Goal: Task Accomplishment & Management: Use online tool/utility

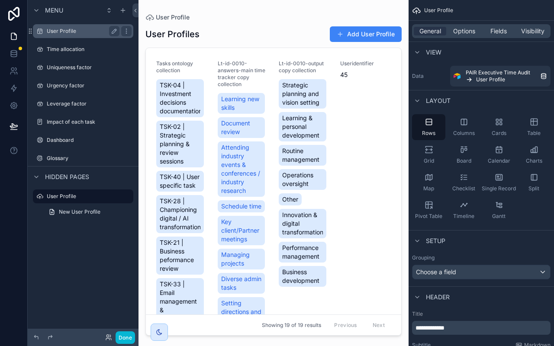
click at [62, 32] on label "User Profile" at bounding box center [81, 31] width 69 height 7
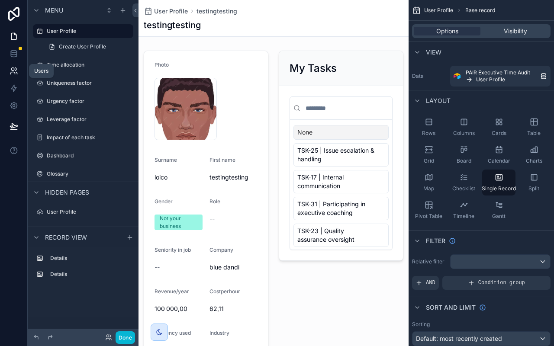
click at [14, 70] on icon at bounding box center [14, 71] width 9 height 9
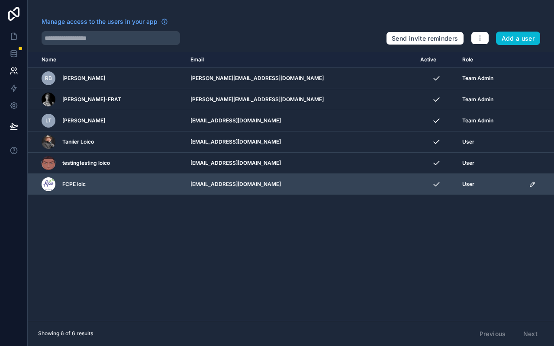
click at [531, 185] on icon "scrollable content" at bounding box center [532, 184] width 7 height 7
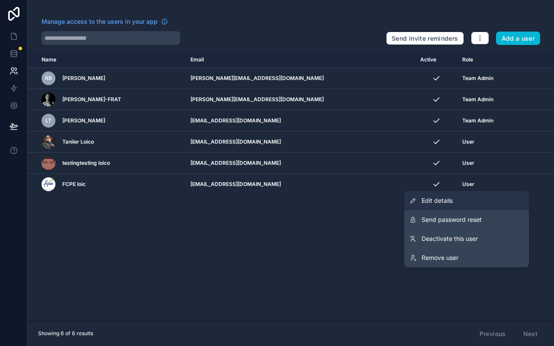
click at [438, 204] on span "Edit details" at bounding box center [437, 201] width 31 height 9
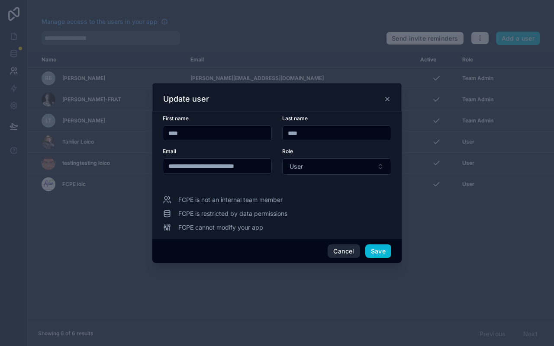
click at [351, 251] on button "Cancel" at bounding box center [344, 252] width 32 height 14
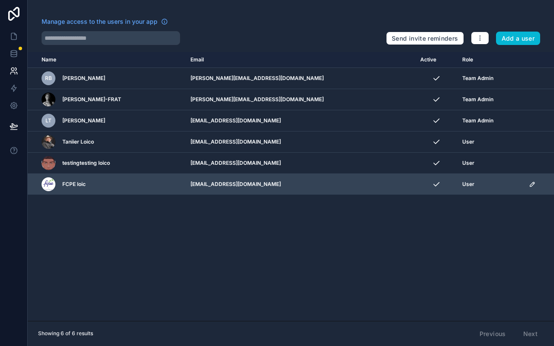
click at [531, 185] on icon "scrollable content" at bounding box center [532, 184] width 7 height 7
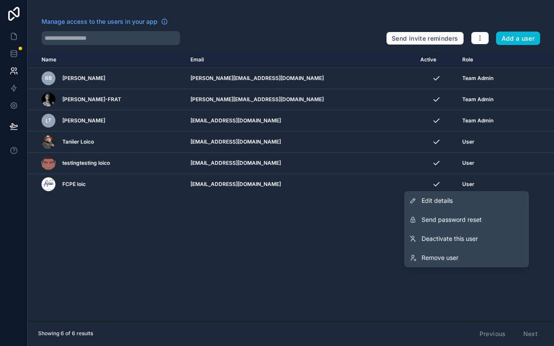
click at [318, 201] on div "Name Email Active Role userTable.email RB Ronak B ronak@softnweb.in Team Admin …" at bounding box center [291, 186] width 527 height 269
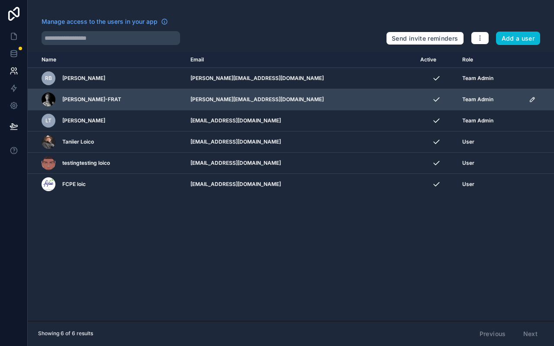
click at [395, 101] on td "nathalie@catalystconsulting.cloud" at bounding box center [300, 99] width 230 height 21
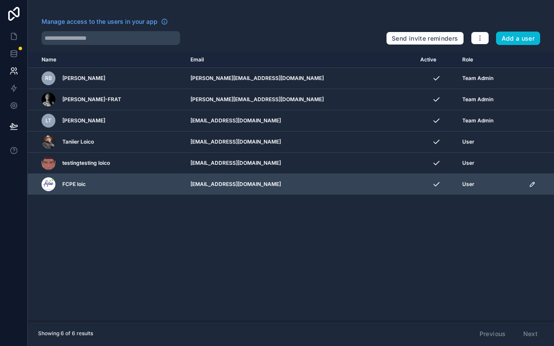
click at [530, 186] on icon "scrollable content" at bounding box center [532, 184] width 4 height 4
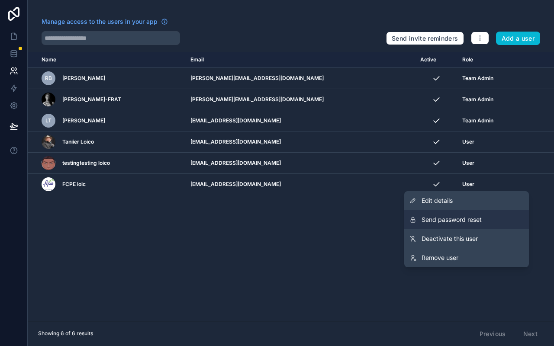
click at [492, 219] on button "Send password reset" at bounding box center [466, 219] width 125 height 19
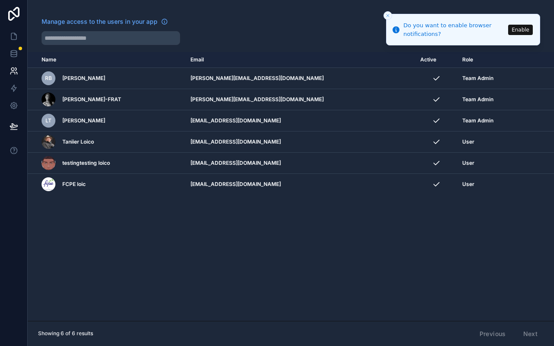
click at [516, 29] on button "Enable" at bounding box center [520, 30] width 25 height 10
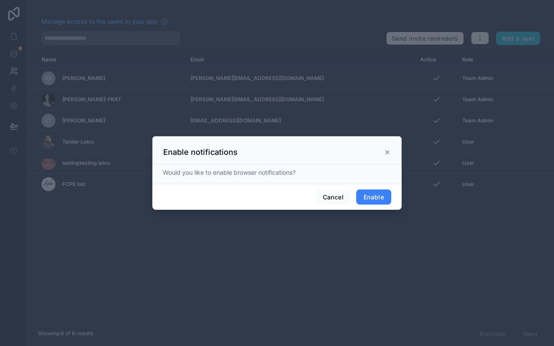
click at [379, 195] on button "Enable" at bounding box center [373, 198] width 35 height 16
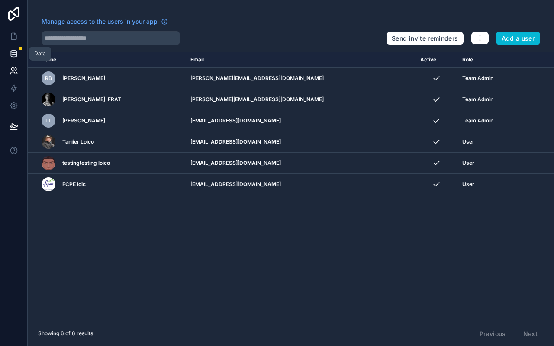
click at [16, 57] on icon at bounding box center [14, 53] width 9 height 9
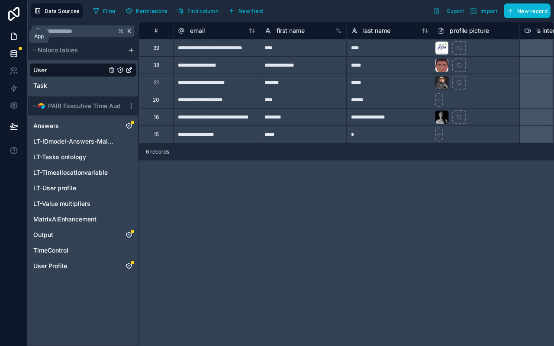
click at [19, 39] on link at bounding box center [13, 36] width 27 height 17
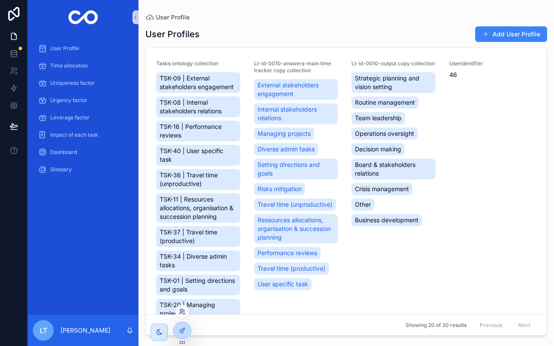
click at [185, 311] on icon at bounding box center [182, 312] width 7 height 7
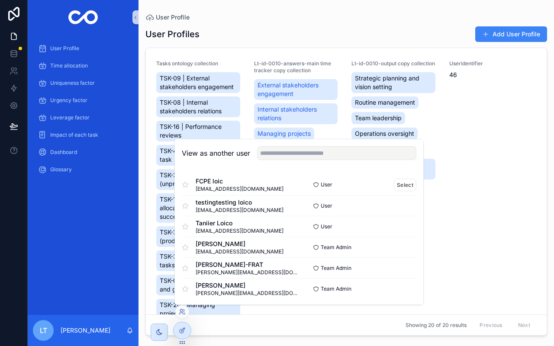
click at [225, 184] on span "FCPE loic" at bounding box center [240, 181] width 88 height 9
click at [407, 184] on button "Select" at bounding box center [405, 185] width 23 height 13
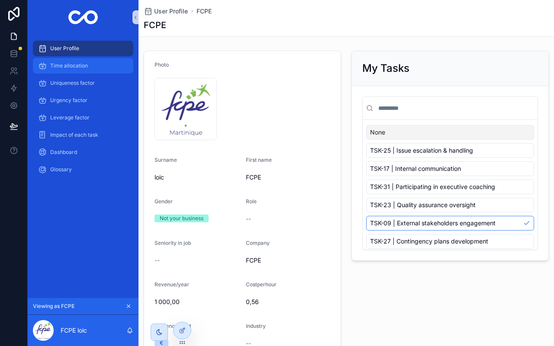
click at [91, 58] on link "Time allocation" at bounding box center [83, 66] width 100 height 16
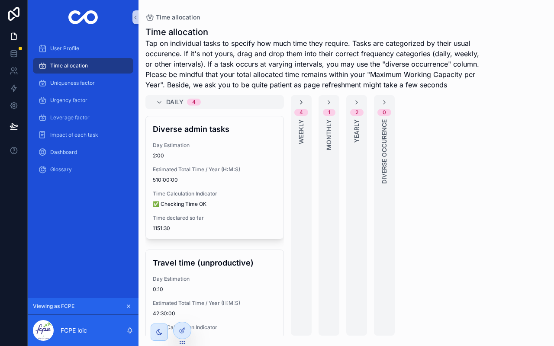
click at [304, 101] on icon "scrollable content" at bounding box center [301, 102] width 7 height 7
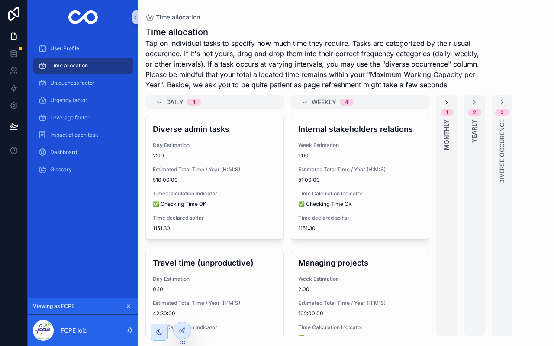
click at [449, 103] on icon "scrollable content" at bounding box center [446, 102] width 7 height 7
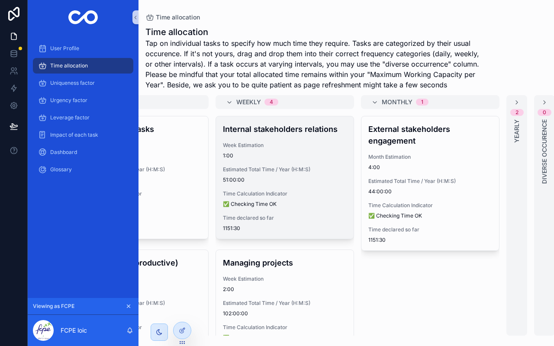
scroll to position [0, 83]
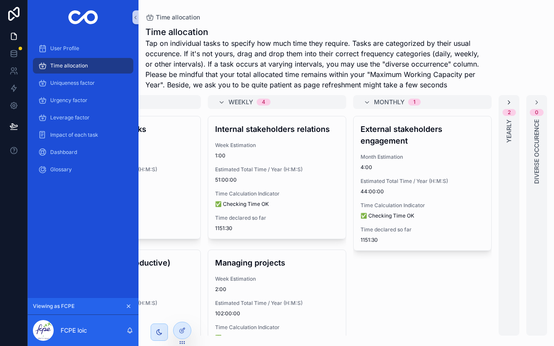
click at [510, 99] on icon "scrollable content" at bounding box center [509, 102] width 7 height 7
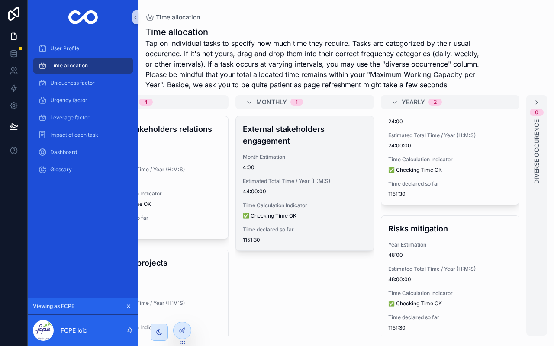
scroll to position [34, 0]
click at [262, 170] on span "4:00" at bounding box center [305, 167] width 124 height 7
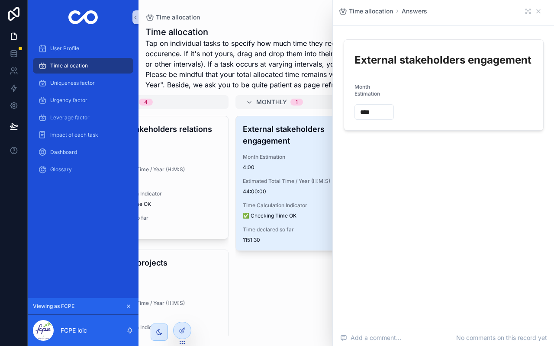
click at [363, 111] on input "****" at bounding box center [374, 112] width 39 height 12
type input "****"
click at [538, 10] on icon "scrollable content" at bounding box center [538, 11] width 7 height 7
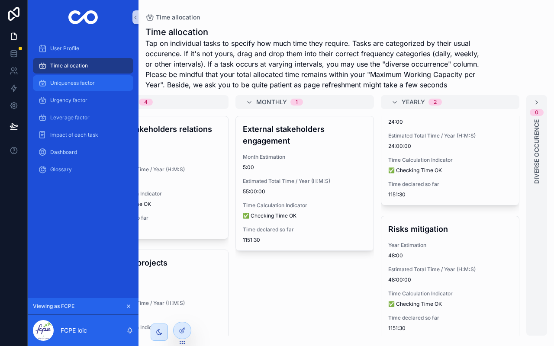
click at [97, 81] on div "Uniqueness factor" at bounding box center [83, 83] width 90 height 14
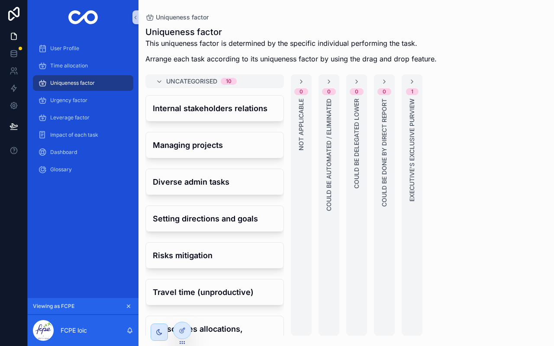
click at [385, 140] on span "Could be done by direct report" at bounding box center [384, 153] width 9 height 108
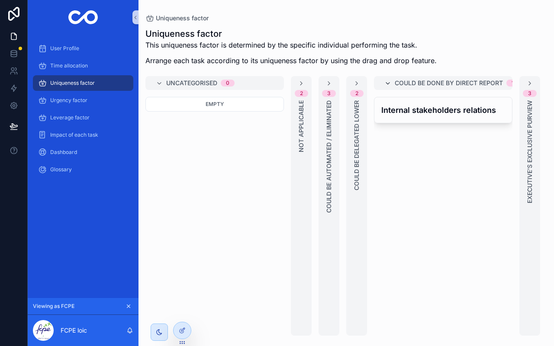
click at [386, 86] on icon "scrollable content" at bounding box center [388, 83] width 7 height 7
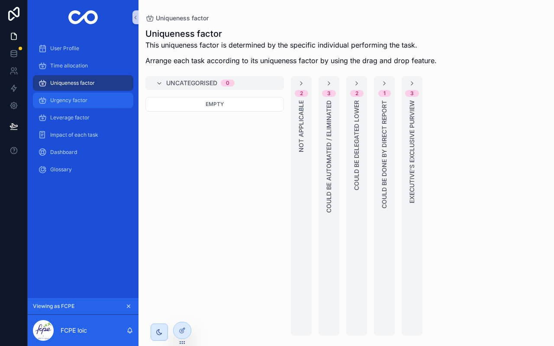
click at [102, 97] on div "Urgency factor" at bounding box center [83, 101] width 90 height 14
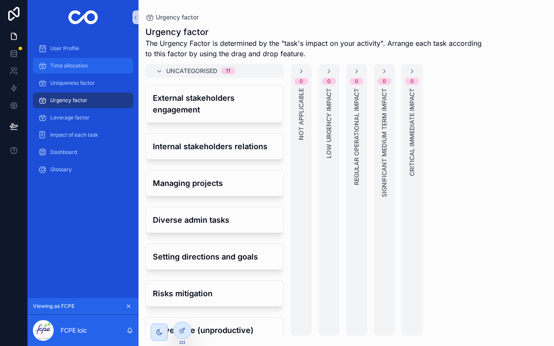
click at [74, 66] on span "Time allocation" at bounding box center [69, 65] width 38 height 7
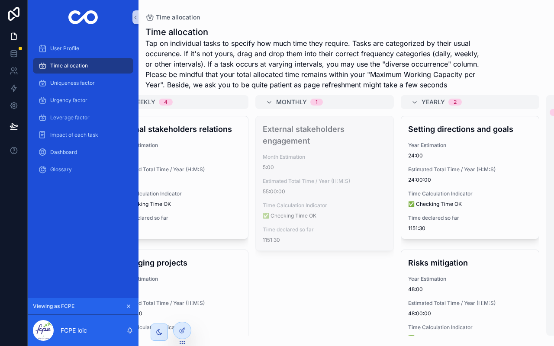
scroll to position [0, 201]
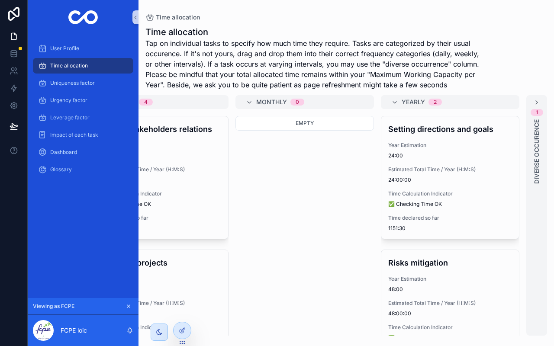
click at [541, 102] on div "1 Diverse occurence" at bounding box center [537, 215] width 21 height 241
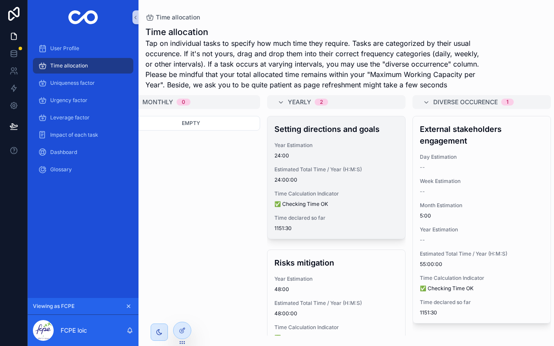
scroll to position [0, 319]
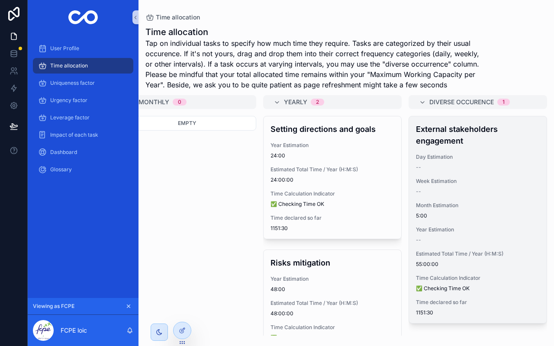
click at [430, 193] on div "--" at bounding box center [478, 191] width 124 height 7
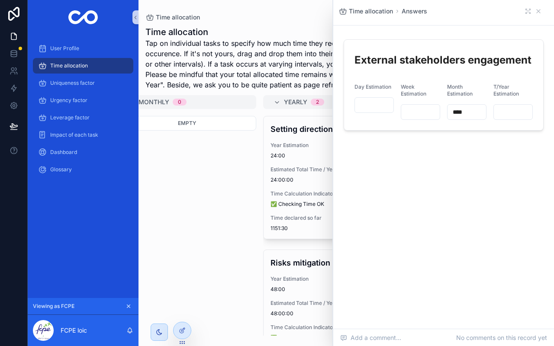
click at [413, 110] on input "scrollable content" at bounding box center [420, 112] width 39 height 12
click at [437, 162] on div "Time allocation Answers External stakeholders engagement Day Estimation Week Es…" at bounding box center [443, 95] width 221 height 190
type input "****"
click at [539, 11] on icon "scrollable content" at bounding box center [538, 11] width 3 height 3
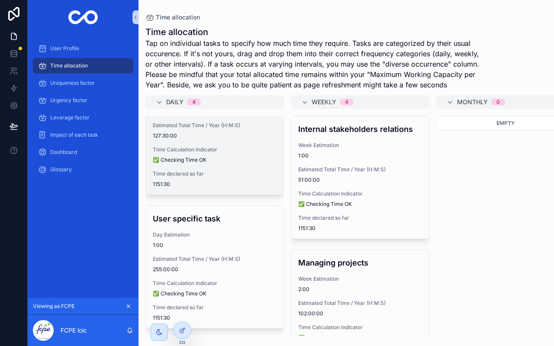
scroll to position [311, 0]
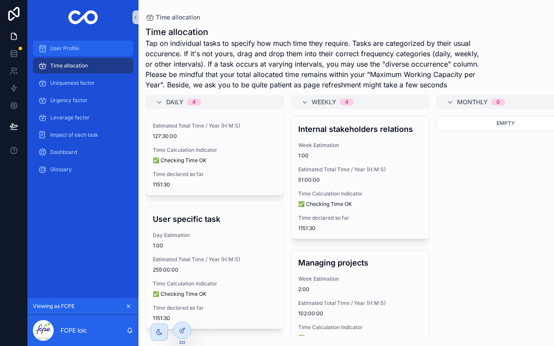
click at [105, 48] on div "User Profile" at bounding box center [83, 49] width 90 height 14
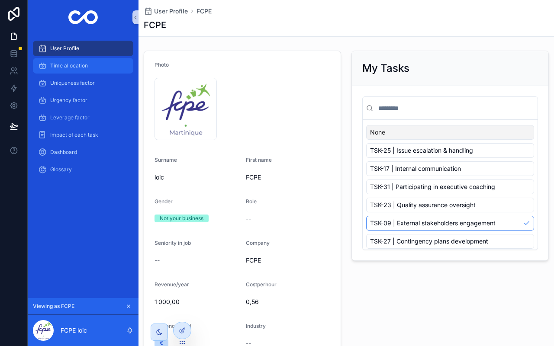
click at [69, 63] on span "Time allocation" at bounding box center [69, 65] width 38 height 7
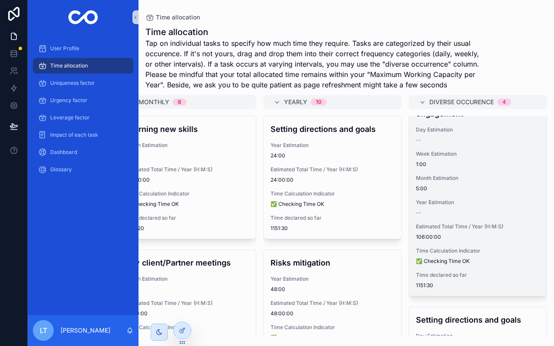
scroll to position [36, 0]
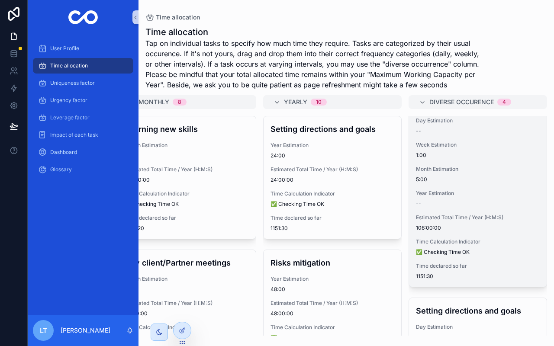
click at [430, 169] on span "Month Estimation" at bounding box center [478, 169] width 124 height 7
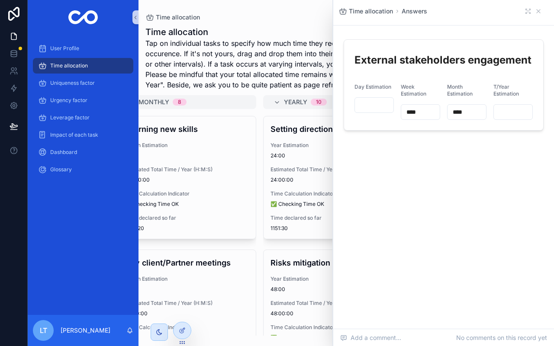
click at [409, 110] on input "****" at bounding box center [420, 112] width 39 height 12
type input "****"
click at [538, 11] on icon "scrollable content" at bounding box center [538, 11] width 3 height 3
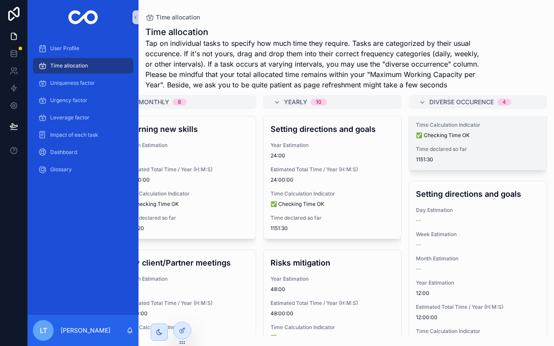
scroll to position [154, 0]
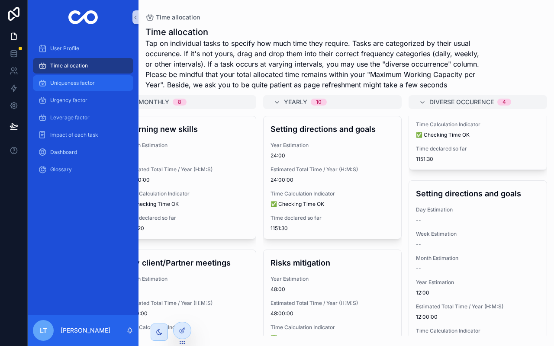
click at [59, 75] on link "Uniqueness factor" at bounding box center [83, 83] width 100 height 16
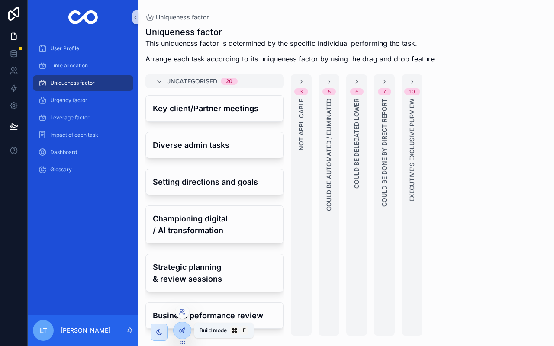
click at [186, 331] on div at bounding box center [182, 331] width 17 height 16
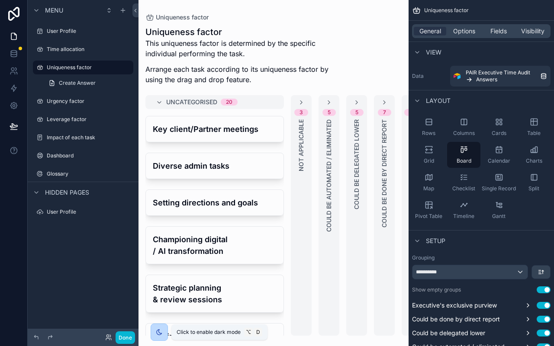
click at [159, 331] on icon "scrollable content" at bounding box center [159, 332] width 5 height 5
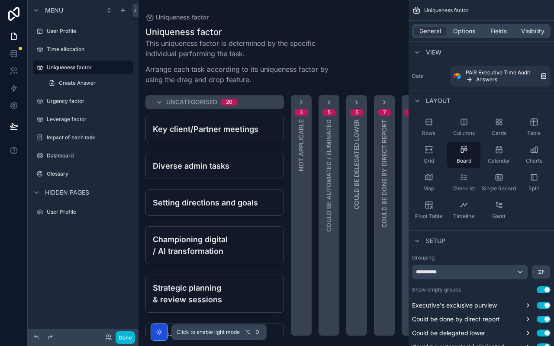
click at [159, 331] on icon "scrollable content" at bounding box center [159, 332] width 2 height 2
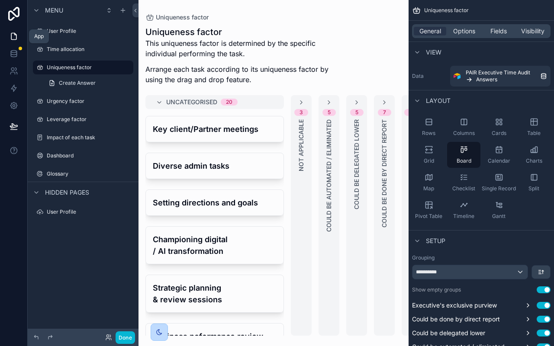
click at [16, 38] on icon at bounding box center [14, 36] width 9 height 9
click at [17, 33] on icon at bounding box center [14, 36] width 9 height 9
click at [110, 336] on icon at bounding box center [110, 336] width 1 height 2
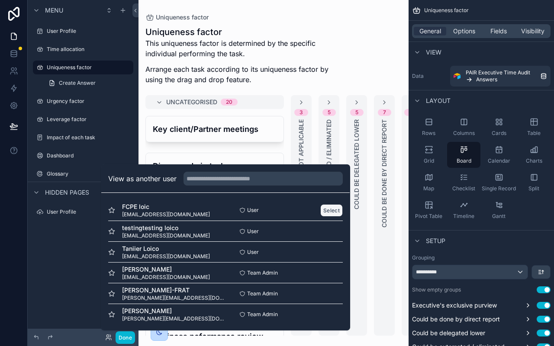
click at [332, 208] on button "Select" at bounding box center [331, 210] width 23 height 13
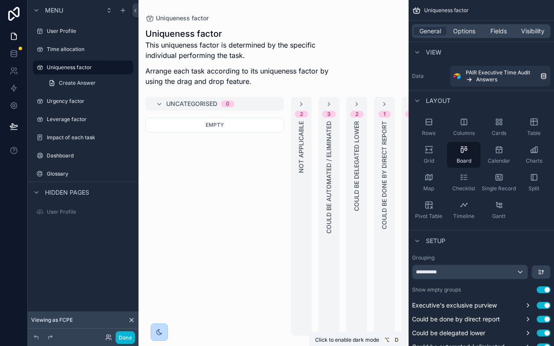
click at [162, 332] on icon "scrollable content" at bounding box center [159, 332] width 7 height 7
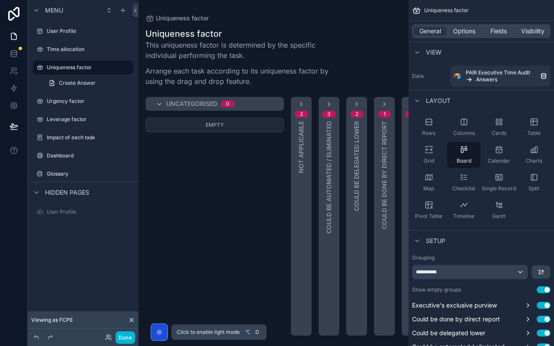
click at [162, 332] on icon "scrollable content" at bounding box center [159, 332] width 5 height 5
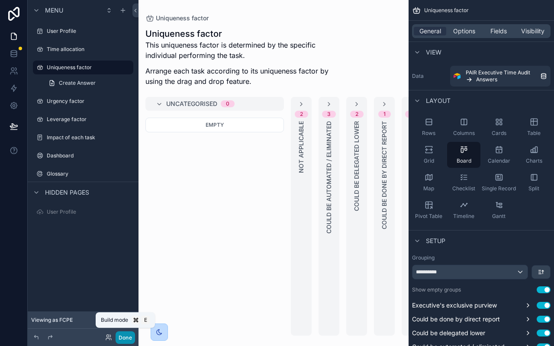
click at [121, 340] on button "Done" at bounding box center [125, 338] width 19 height 13
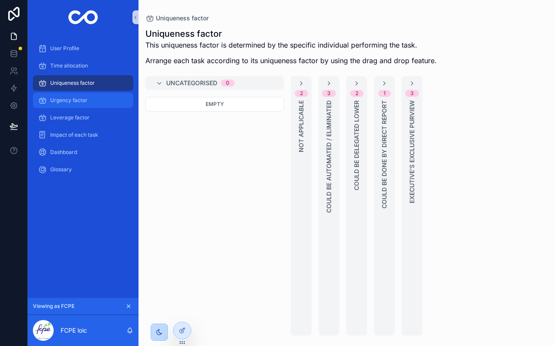
click at [95, 100] on div "Urgency factor" at bounding box center [83, 101] width 90 height 14
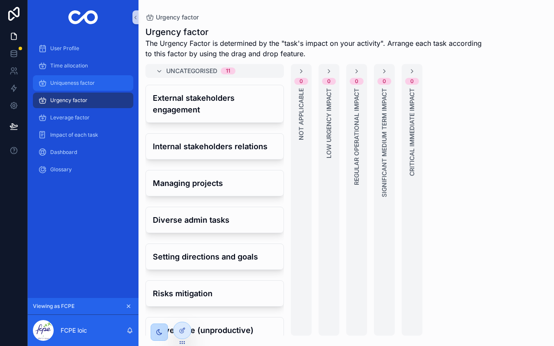
click at [108, 84] on div "Uniqueness factor" at bounding box center [83, 83] width 90 height 14
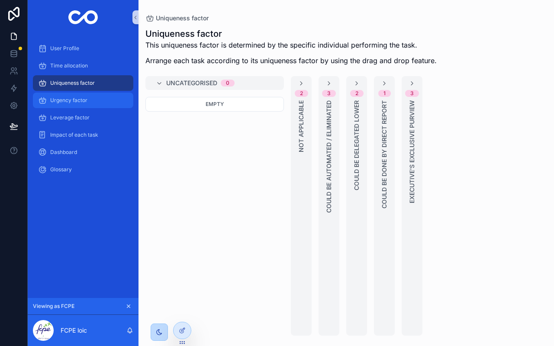
click at [105, 102] on div "Urgency factor" at bounding box center [83, 101] width 90 height 14
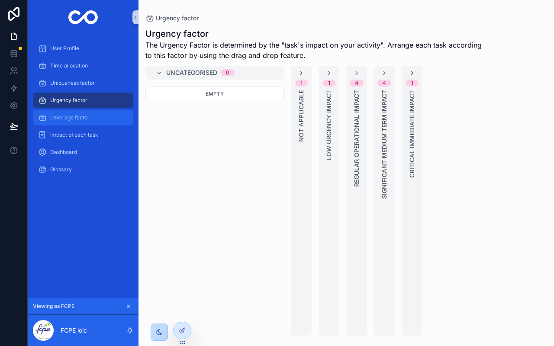
click at [101, 119] on div "Leverage factor" at bounding box center [83, 118] width 90 height 14
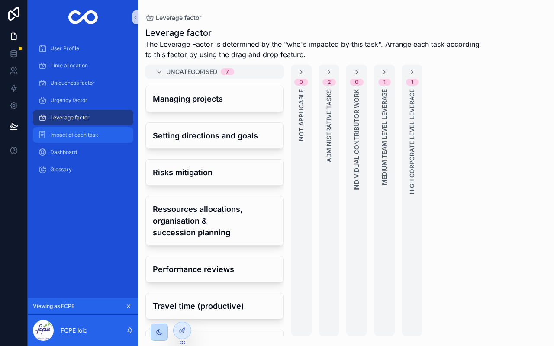
click at [95, 134] on span "Impact of each task" at bounding box center [74, 135] width 48 height 7
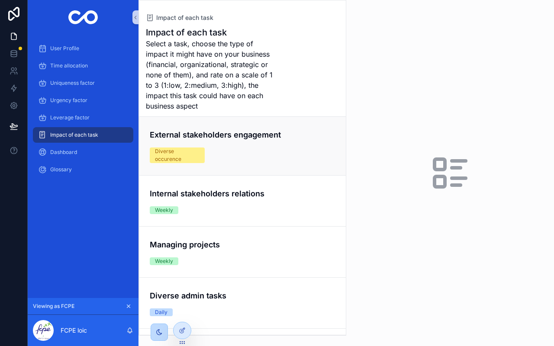
click at [243, 139] on h4 "External stakeholders engagement" at bounding box center [243, 135] width 186 height 12
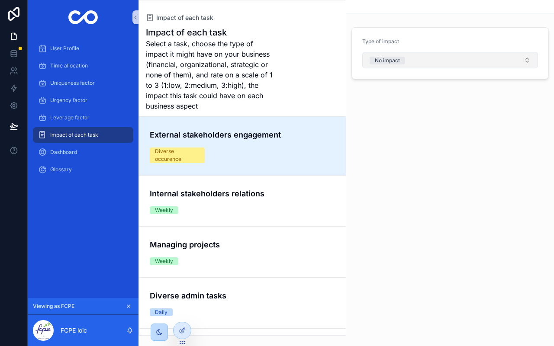
click at [441, 58] on button "No impact" at bounding box center [450, 60] width 176 height 16
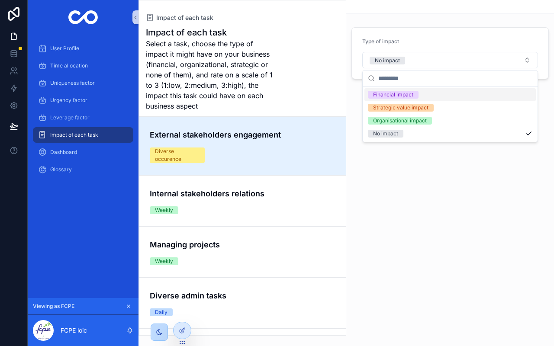
click at [422, 94] on div "Financial impact" at bounding box center [450, 94] width 171 height 13
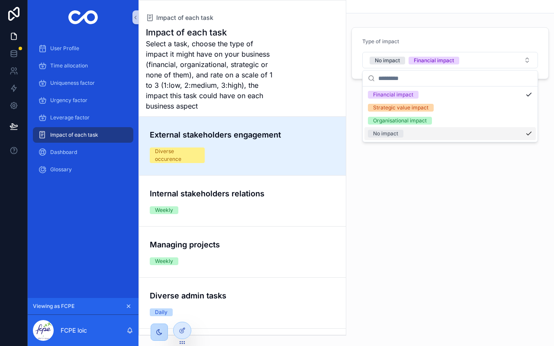
click at [417, 136] on div "No impact" at bounding box center [450, 133] width 171 height 13
click at [382, 144] on icon "scrollable content" at bounding box center [384, 145] width 6 height 6
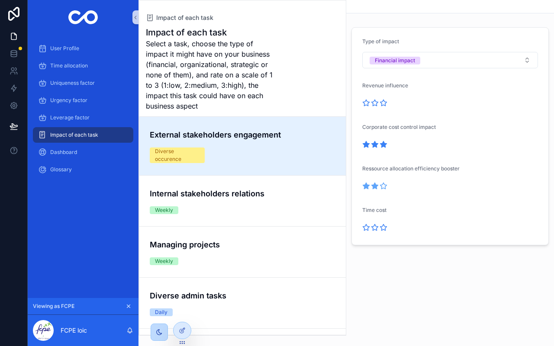
click at [374, 188] on icon "scrollable content" at bounding box center [375, 186] width 6 height 6
click at [365, 106] on icon "scrollable content" at bounding box center [366, 103] width 6 height 6
click at [384, 230] on icon "scrollable content" at bounding box center [384, 228] width 6 height 6
click at [443, 62] on button "Financial impact" at bounding box center [450, 60] width 176 height 16
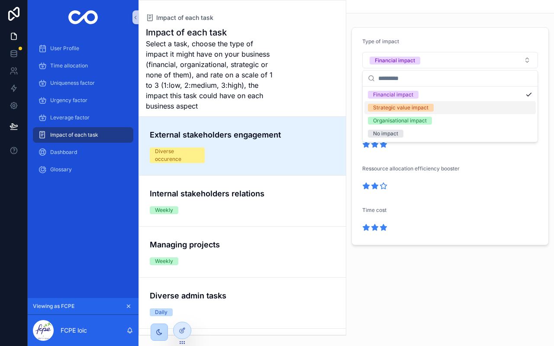
click at [412, 105] on div "Strategic value impact" at bounding box center [400, 108] width 55 height 8
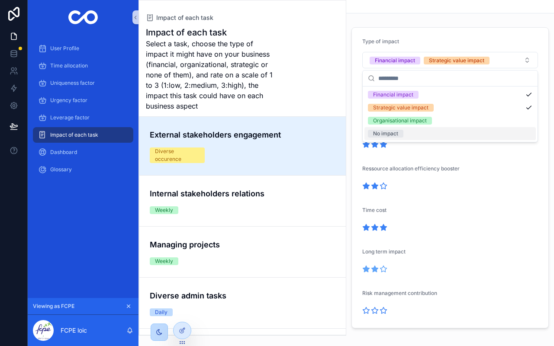
click at [375, 270] on icon "scrollable content" at bounding box center [375, 269] width 6 height 6
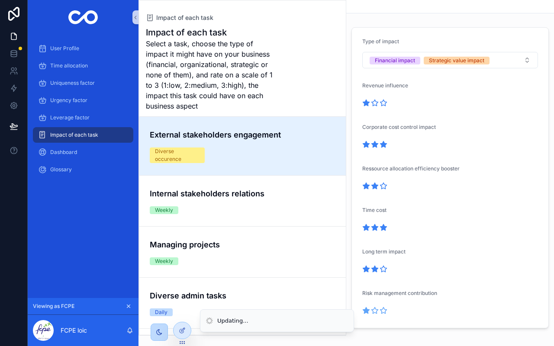
click at [367, 313] on icon "scrollable content" at bounding box center [366, 311] width 6 height 6
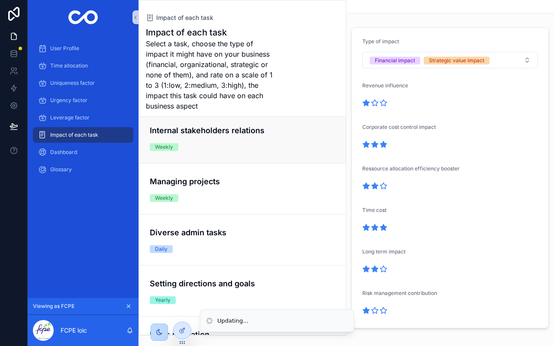
scroll to position [65, 0]
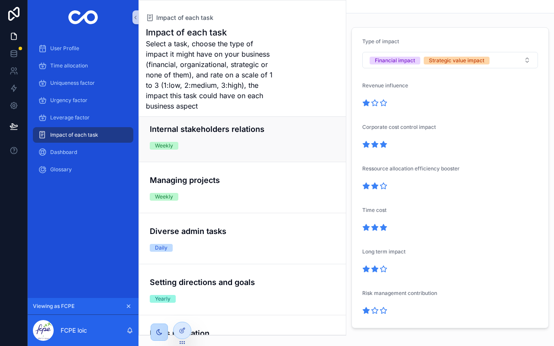
click at [242, 153] on link "Internal stakeholders relations Weekly" at bounding box center [242, 136] width 207 height 51
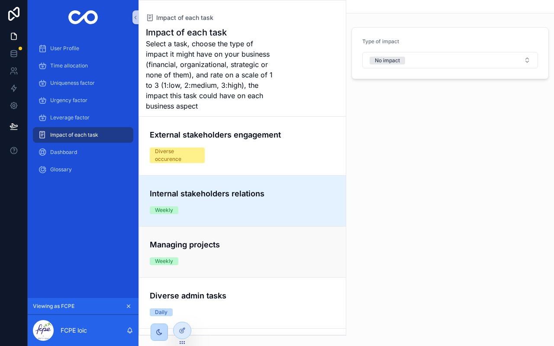
click at [207, 172] on link "External stakeholders engagement Diverse occurence" at bounding box center [242, 146] width 207 height 58
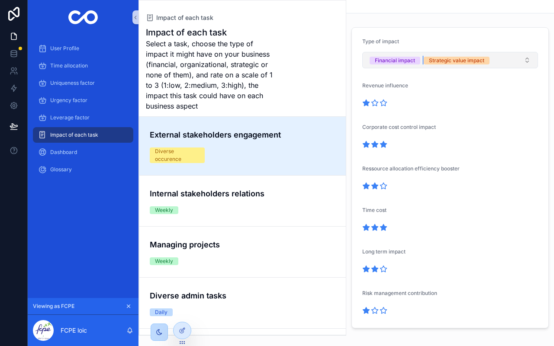
click at [478, 60] on div "Strategic value impact" at bounding box center [456, 61] width 55 height 8
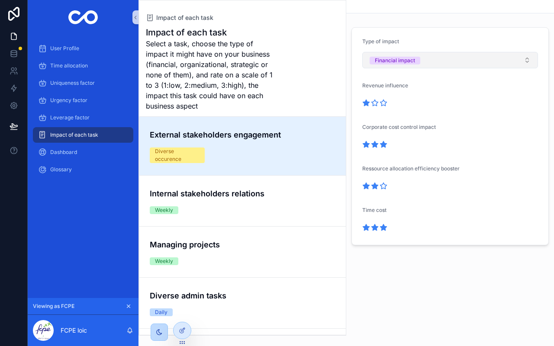
click at [443, 61] on button "Financial impact" at bounding box center [450, 60] width 176 height 16
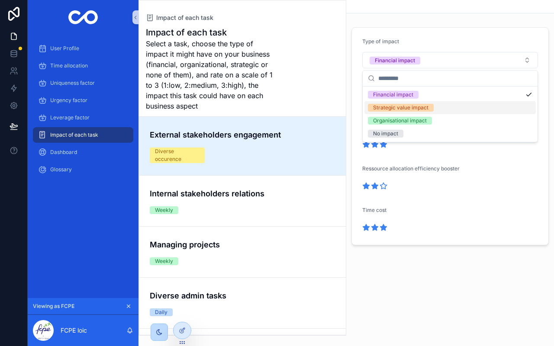
click at [422, 110] on div "Strategic value impact" at bounding box center [400, 108] width 55 height 8
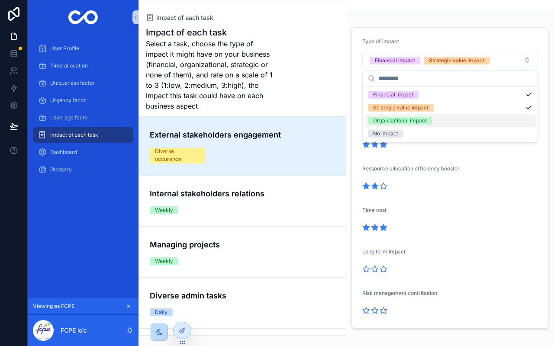
click at [414, 123] on div "Organisational impact" at bounding box center [400, 121] width 54 height 8
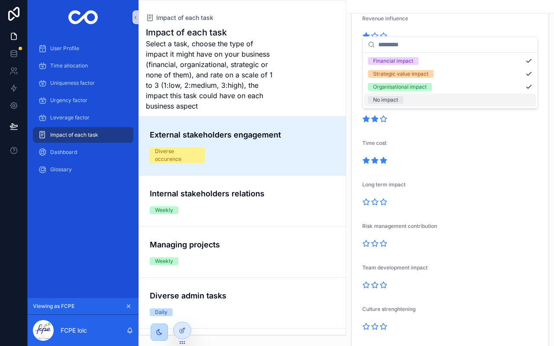
scroll to position [84, 0]
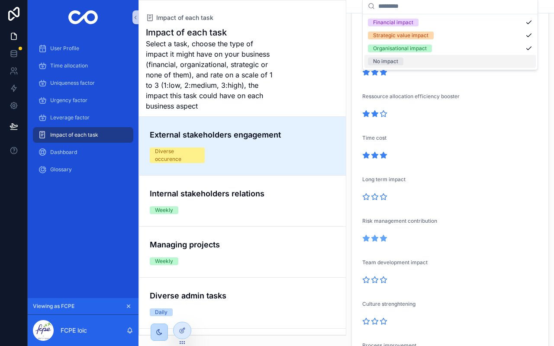
click at [385, 239] on icon "scrollable content" at bounding box center [384, 239] width 6 height 6
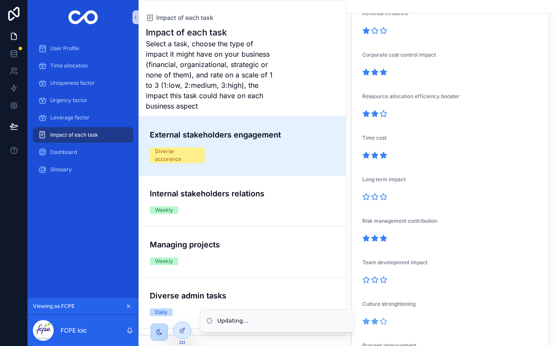
click at [373, 321] on icon "scrollable content" at bounding box center [375, 322] width 6 height 6
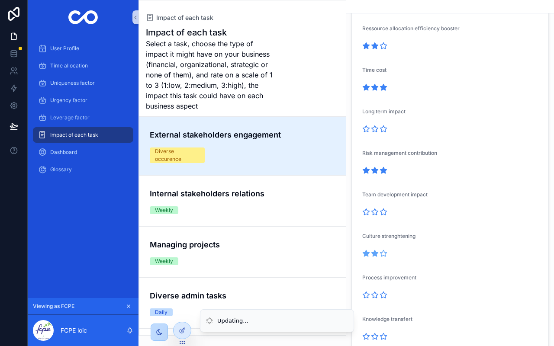
scroll to position [155, 0]
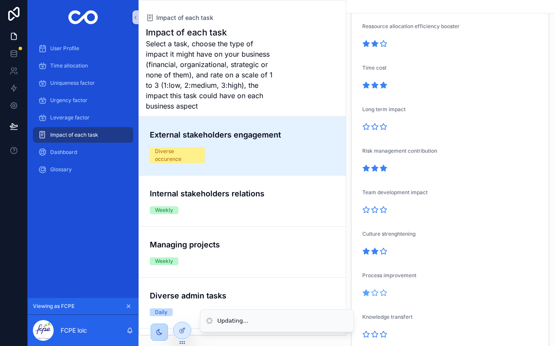
click at [365, 293] on icon "scrollable content" at bounding box center [366, 293] width 6 height 6
click at [375, 335] on icon "scrollable content" at bounding box center [375, 335] width 6 height 6
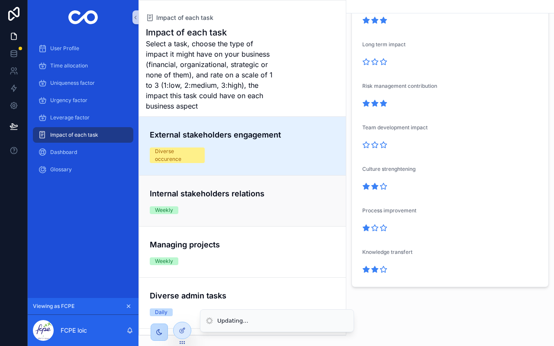
click at [205, 214] on div "Internal stakeholders relations Weekly" at bounding box center [243, 201] width 186 height 26
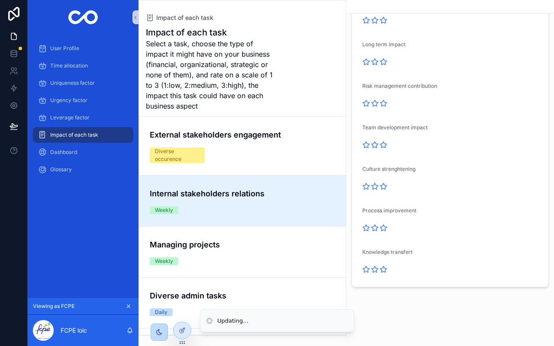
scroll to position [207, 0]
click at [243, 206] on div "Internal stakeholders relations Weekly" at bounding box center [243, 201] width 186 height 26
click at [371, 185] on icon "scrollable content" at bounding box center [375, 187] width 8 height 8
click at [366, 61] on icon "scrollable content" at bounding box center [366, 62] width 6 height 6
click at [368, 271] on icon "scrollable content" at bounding box center [366, 270] width 6 height 6
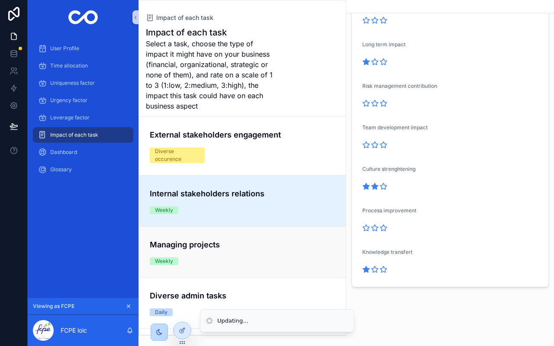
click at [262, 260] on div "Managing projects Weekly" at bounding box center [243, 252] width 186 height 26
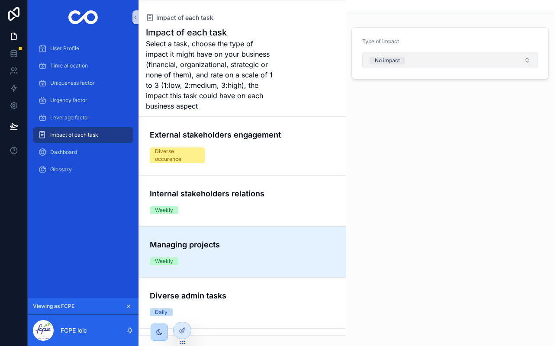
click at [433, 60] on button "No impact" at bounding box center [450, 60] width 176 height 16
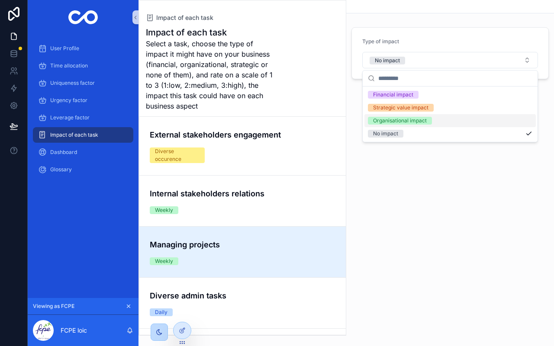
click at [417, 123] on div "Organisational impact" at bounding box center [400, 121] width 54 height 8
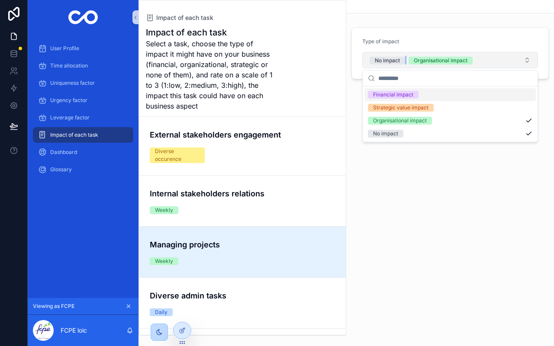
click at [401, 64] on span "No impact" at bounding box center [388, 61] width 36 height 8
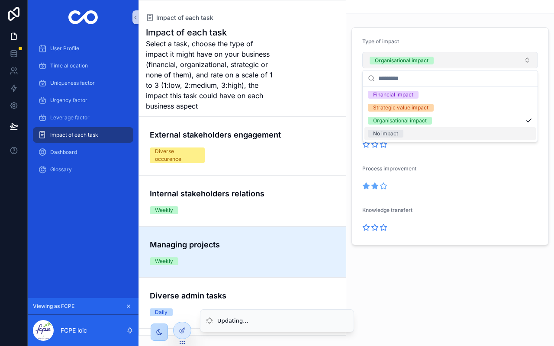
click at [374, 188] on icon "scrollable content" at bounding box center [375, 186] width 6 height 6
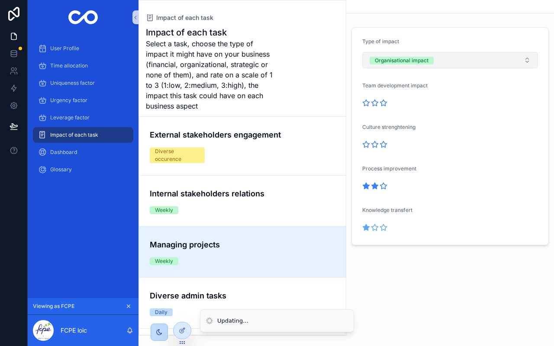
click at [366, 228] on icon "scrollable content" at bounding box center [366, 228] width 6 height 6
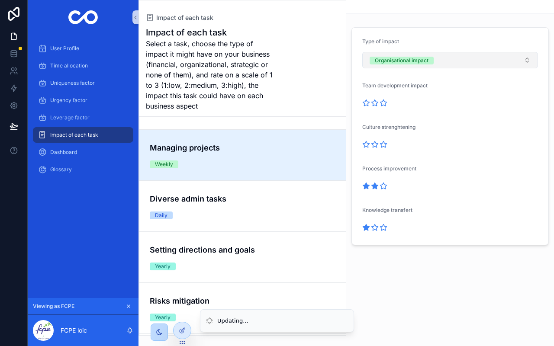
scroll to position [106, 0]
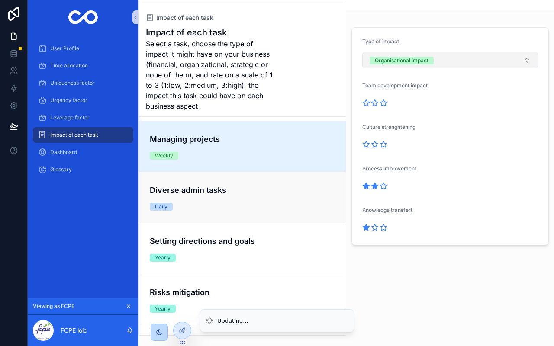
click at [265, 192] on h4 "Diverse admin tasks" at bounding box center [243, 190] width 186 height 12
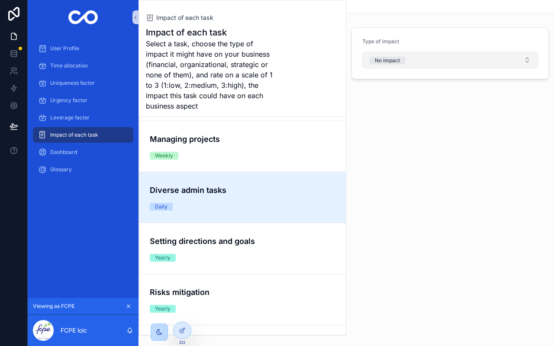
click at [399, 62] on div "No impact" at bounding box center [387, 61] width 25 height 8
click at [436, 62] on span "Select a Type of impact" at bounding box center [404, 60] width 68 height 9
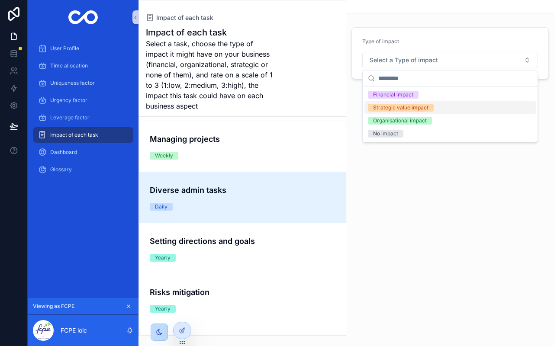
click at [418, 107] on div "Strategic value impact" at bounding box center [400, 108] width 55 height 8
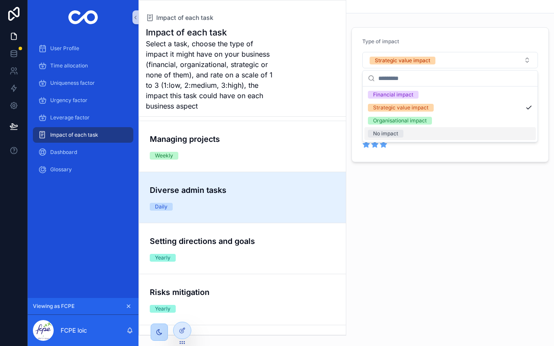
click at [383, 147] on icon "scrollable content" at bounding box center [384, 145] width 6 height 6
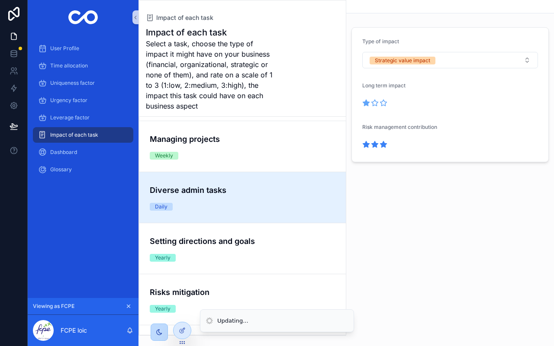
click at [366, 102] on icon "scrollable content" at bounding box center [366, 103] width 6 height 6
click at [409, 57] on div "Strategic value impact" at bounding box center [402, 61] width 55 height 8
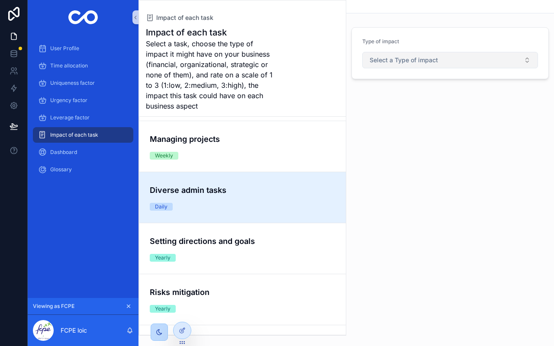
click at [457, 59] on button "Select a Type of impact" at bounding box center [450, 60] width 176 height 16
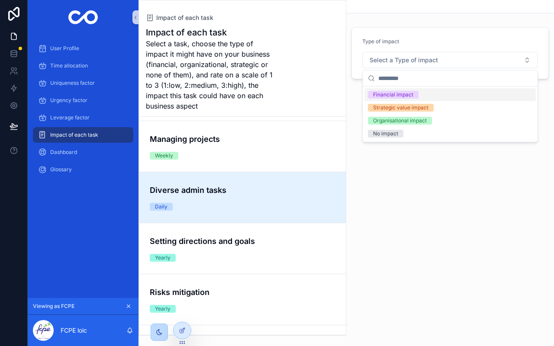
click at [409, 97] on div "Financial impact" at bounding box center [393, 95] width 40 height 8
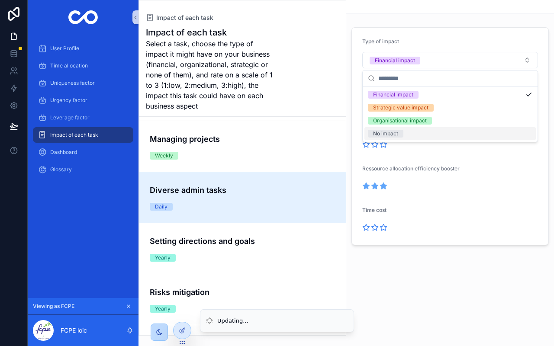
click at [380, 185] on icon "scrollable content" at bounding box center [384, 186] width 8 height 8
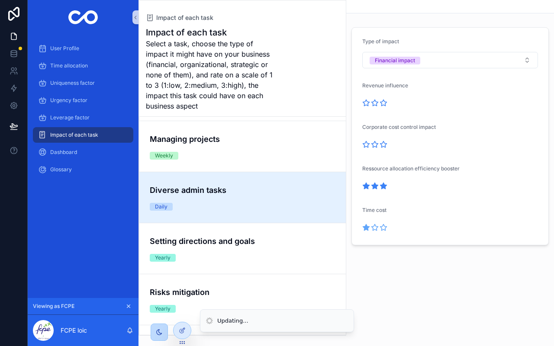
click at [369, 230] on icon "scrollable content" at bounding box center [366, 228] width 8 height 8
click at [375, 104] on icon "scrollable content" at bounding box center [375, 103] width 6 height 6
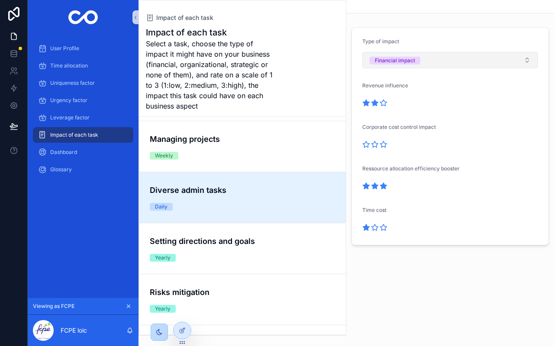
click at [445, 59] on button "Financial impact" at bounding box center [450, 60] width 176 height 16
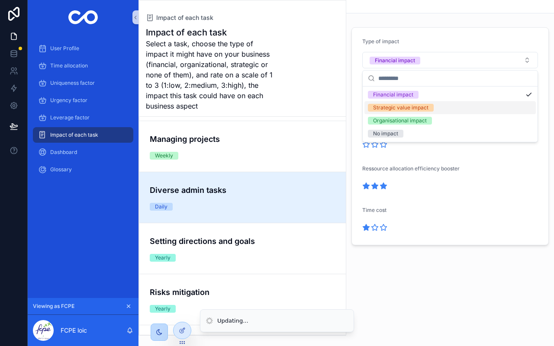
click at [419, 104] on div "Strategic value impact" at bounding box center [400, 108] width 55 height 8
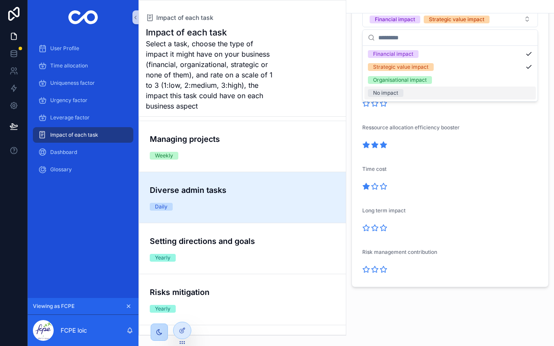
scroll to position [41, 0]
click at [376, 272] on icon "scrollable content" at bounding box center [375, 270] width 6 height 6
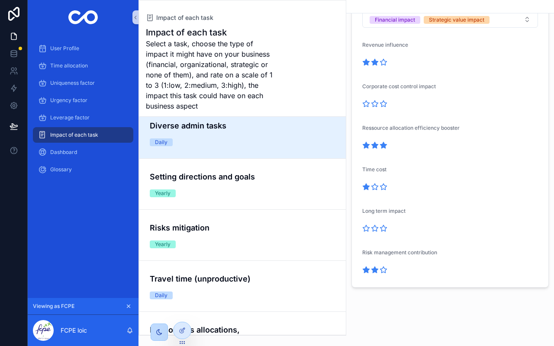
scroll to position [171, 0]
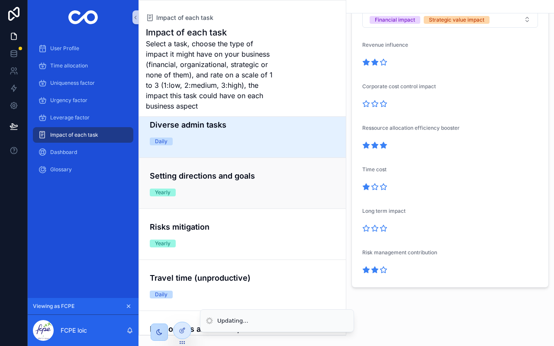
click at [257, 200] on link "Setting directions and goals Yearly" at bounding box center [242, 183] width 207 height 51
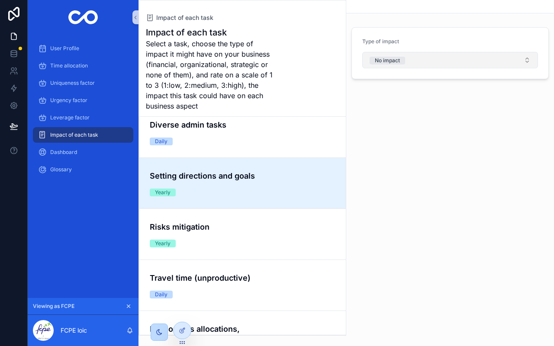
click at [409, 62] on button "No impact" at bounding box center [450, 60] width 176 height 16
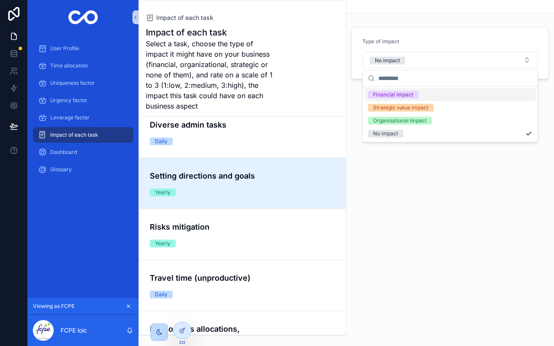
click at [390, 94] on div "Financial impact" at bounding box center [393, 95] width 40 height 8
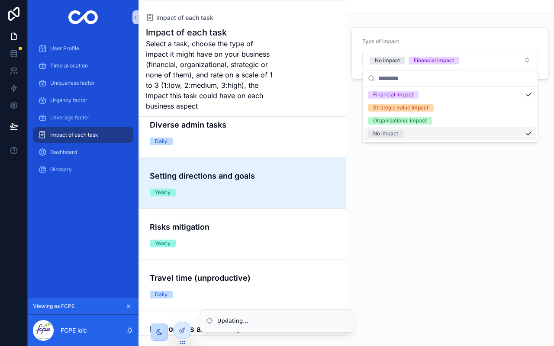
click at [390, 136] on div "No impact" at bounding box center [385, 134] width 25 height 8
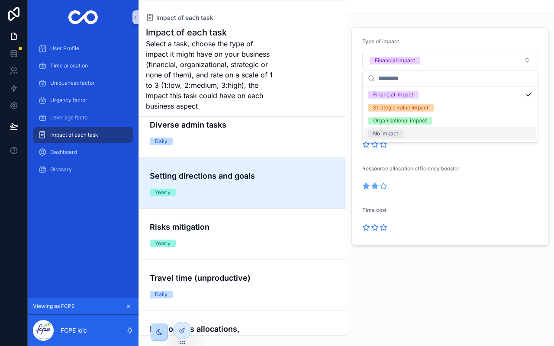
click at [375, 188] on icon "scrollable content" at bounding box center [375, 186] width 6 height 6
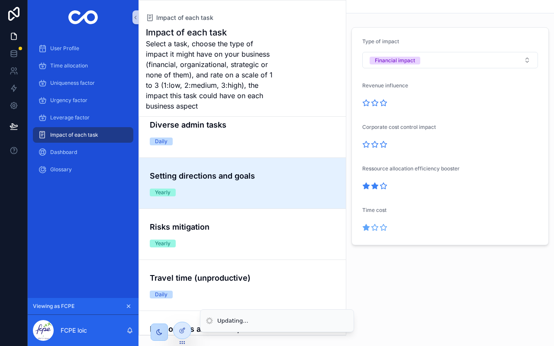
click at [367, 227] on icon "scrollable content" at bounding box center [366, 228] width 6 height 6
click at [364, 102] on icon "scrollable content" at bounding box center [366, 103] width 6 height 6
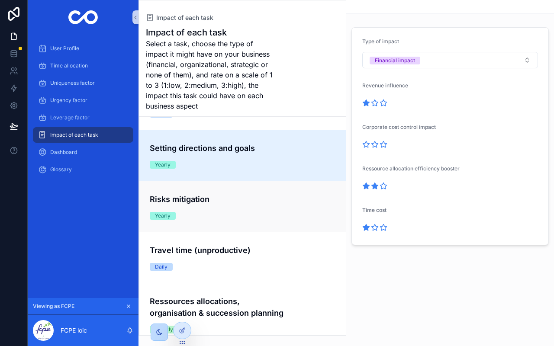
scroll to position [205, 0]
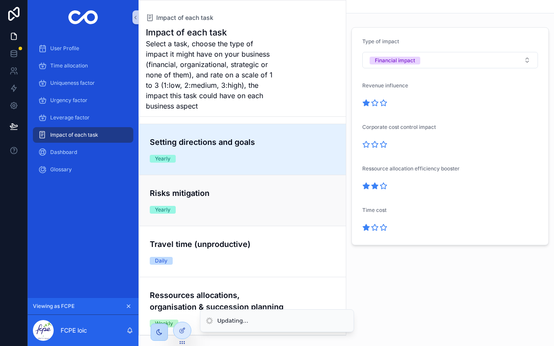
click at [225, 222] on link "Risks mitigation Yearly" at bounding box center [242, 200] width 207 height 51
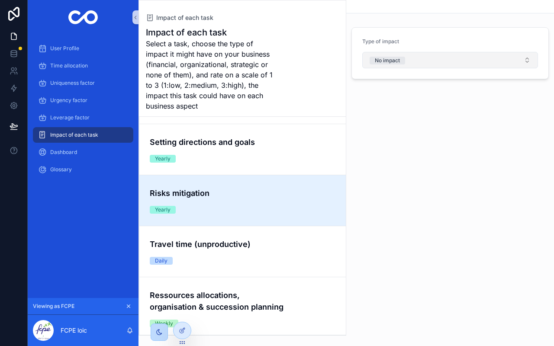
click at [437, 59] on button "No impact" at bounding box center [450, 60] width 176 height 16
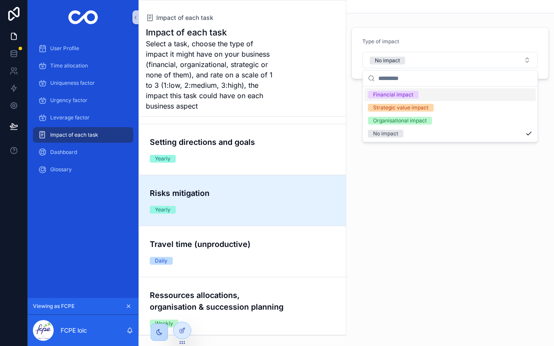
click at [422, 98] on div "Financial impact" at bounding box center [450, 94] width 171 height 13
click at [401, 59] on span "No impact" at bounding box center [388, 61] width 36 height 8
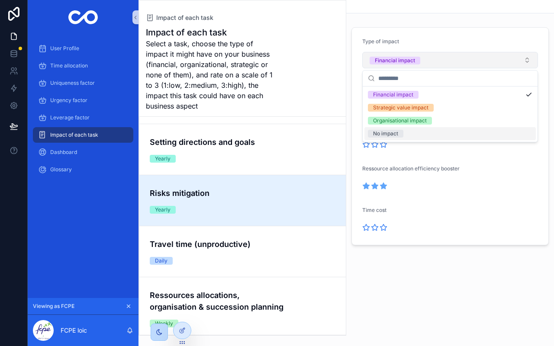
click at [385, 185] on icon "scrollable content" at bounding box center [384, 186] width 6 height 6
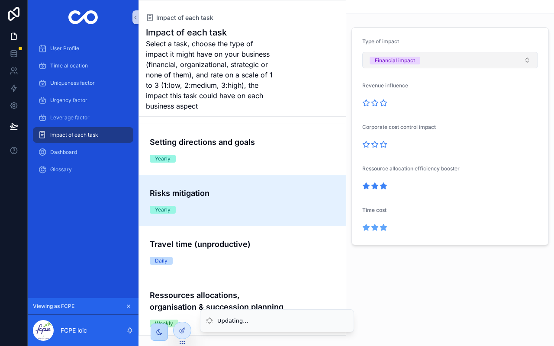
click at [386, 231] on icon "scrollable content" at bounding box center [384, 228] width 8 height 8
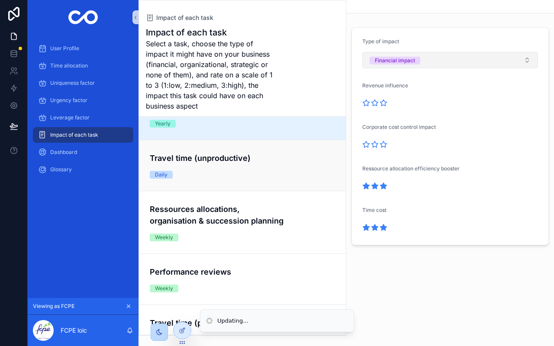
scroll to position [363, 0]
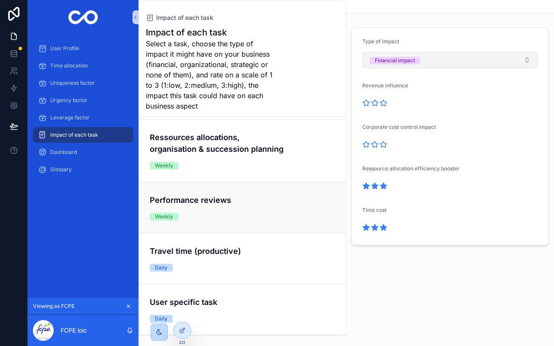
click at [258, 188] on link "Performance reviews Weekly" at bounding box center [242, 207] width 207 height 51
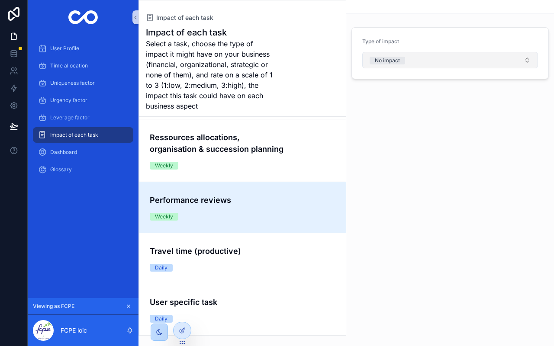
click at [398, 63] on div "No impact" at bounding box center [387, 61] width 25 height 8
click at [398, 63] on span "Select a Type of impact" at bounding box center [404, 60] width 68 height 9
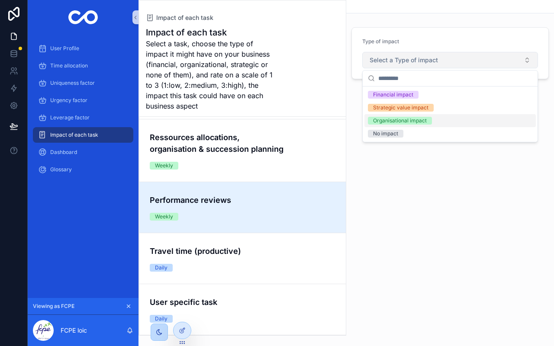
click at [384, 118] on div "Organisational impact" at bounding box center [400, 121] width 54 height 8
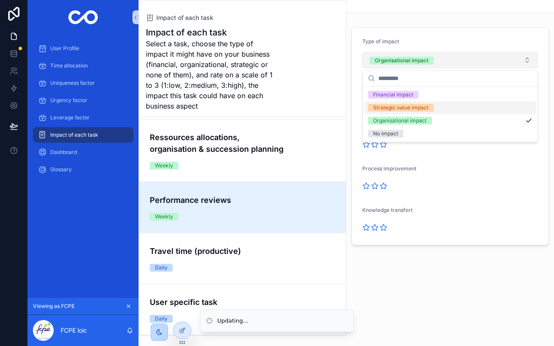
click at [394, 105] on div "Strategic value impact" at bounding box center [400, 108] width 55 height 8
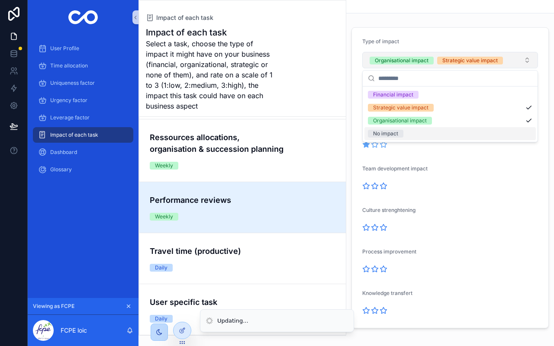
click at [366, 146] on icon "scrollable content" at bounding box center [366, 145] width 6 height 6
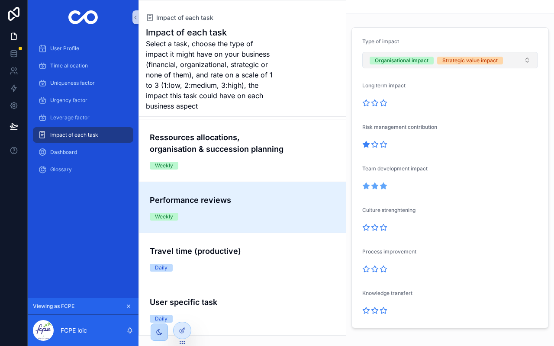
click at [385, 186] on icon "scrollable content" at bounding box center [384, 186] width 6 height 6
click at [375, 106] on icon "scrollable content" at bounding box center [375, 103] width 8 height 8
click at [366, 230] on icon "scrollable content" at bounding box center [366, 228] width 8 height 8
click at [386, 271] on icon "scrollable content" at bounding box center [384, 269] width 8 height 8
click at [366, 311] on icon "scrollable content" at bounding box center [366, 311] width 6 height 6
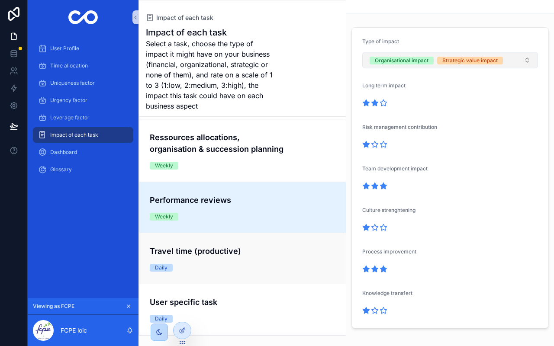
click at [304, 269] on div "Travel time (productive) Daily" at bounding box center [243, 259] width 186 height 26
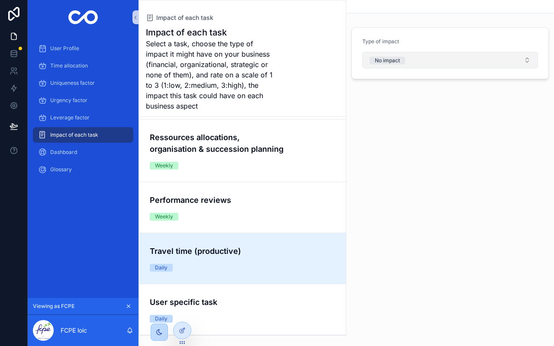
click at [397, 64] on div "No impact" at bounding box center [387, 61] width 25 height 8
click at [436, 59] on span "Select a Type of impact" at bounding box center [404, 60] width 68 height 9
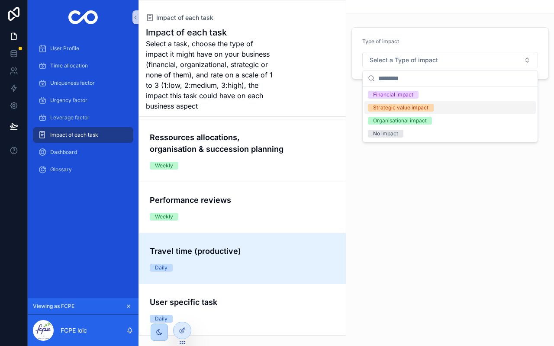
click at [427, 106] on div "Strategic value impact" at bounding box center [400, 108] width 55 height 8
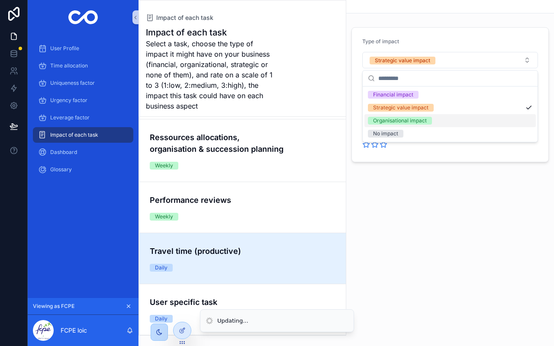
click at [420, 121] on div "Organisational impact" at bounding box center [400, 121] width 54 height 8
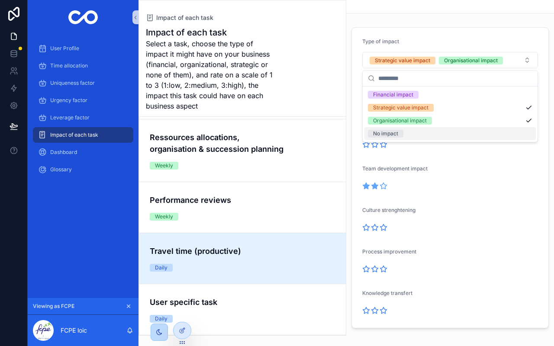
click at [375, 187] on icon "scrollable content" at bounding box center [375, 186] width 6 height 6
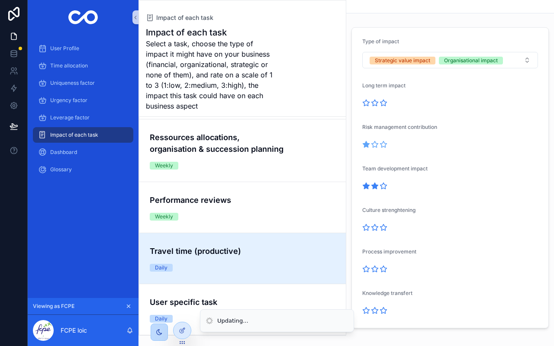
click at [366, 146] on icon "scrollable content" at bounding box center [366, 145] width 6 height 6
click at [382, 227] on icon "scrollable content" at bounding box center [384, 228] width 6 height 6
click at [375, 314] on icon "scrollable content" at bounding box center [375, 311] width 8 height 8
click at [266, 295] on link "User specific task Daily" at bounding box center [242, 309] width 207 height 51
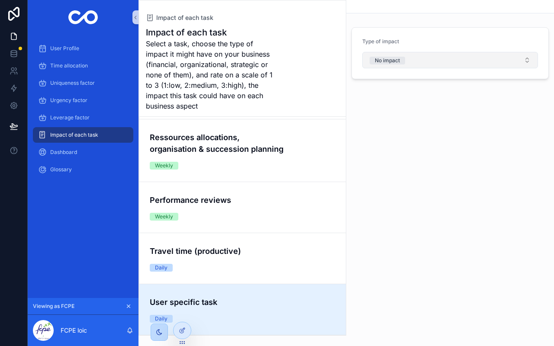
click at [392, 58] on div "No impact" at bounding box center [387, 61] width 25 height 8
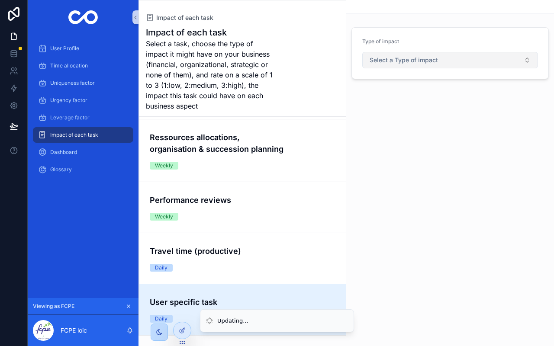
click at [392, 58] on span "Select a Type of impact" at bounding box center [404, 60] width 68 height 9
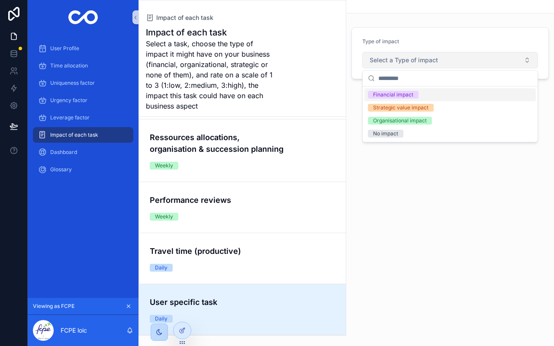
click at [398, 95] on div "Financial impact" at bounding box center [393, 95] width 40 height 8
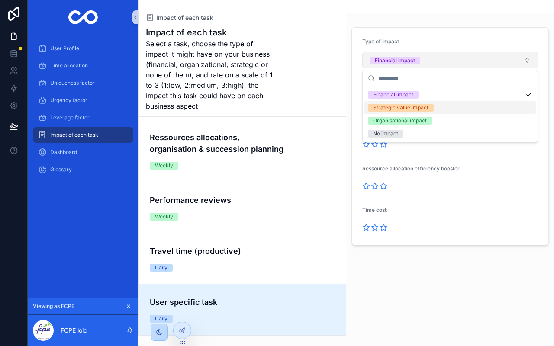
click at [430, 110] on span "Strategic value impact" at bounding box center [401, 108] width 66 height 8
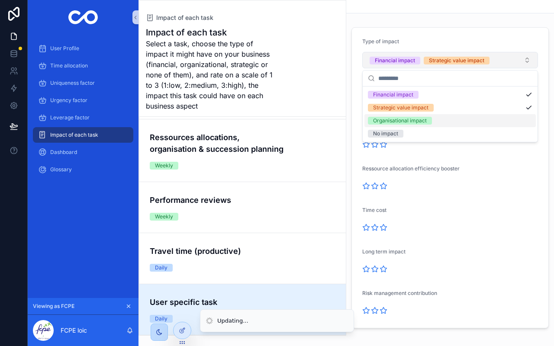
click at [432, 122] on div "Organisational impact" at bounding box center [450, 120] width 171 height 13
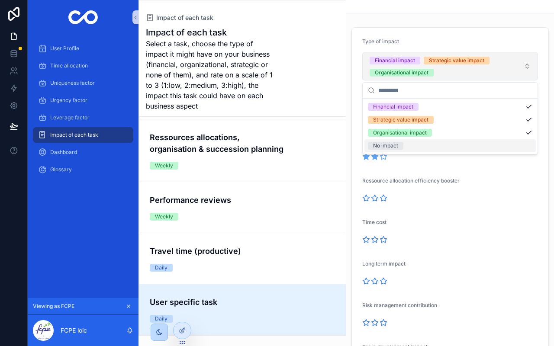
click at [375, 159] on icon "scrollable content" at bounding box center [375, 157] width 6 height 6
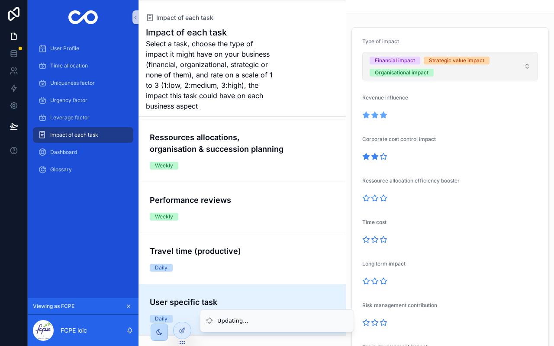
click at [383, 116] on icon "scrollable content" at bounding box center [384, 115] width 6 height 6
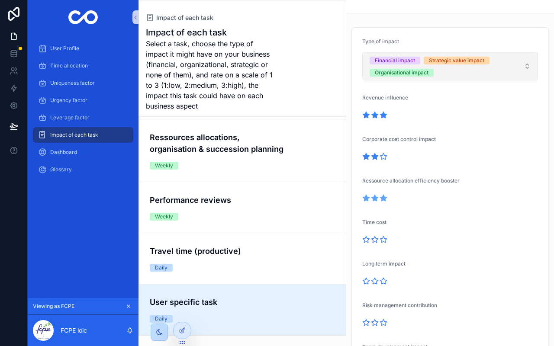
click at [386, 197] on icon "scrollable content" at bounding box center [384, 198] width 6 height 6
click at [377, 241] on icon "scrollable content" at bounding box center [375, 240] width 6 height 6
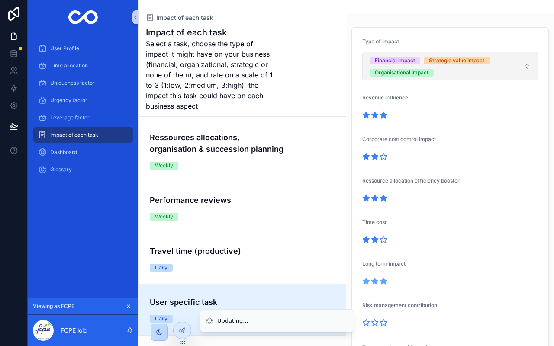
click at [383, 282] on icon "scrollable content" at bounding box center [384, 281] width 6 height 6
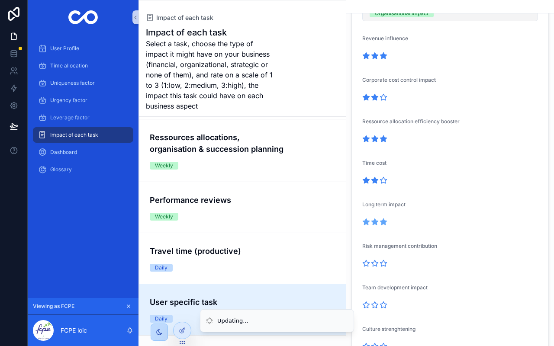
scroll to position [61, 0]
click at [383, 264] on icon "scrollable content" at bounding box center [384, 262] width 6 height 6
click at [375, 304] on icon "scrollable content" at bounding box center [375, 304] width 6 height 6
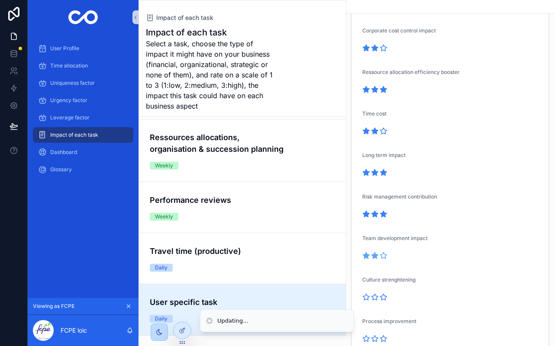
scroll to position [111, 0]
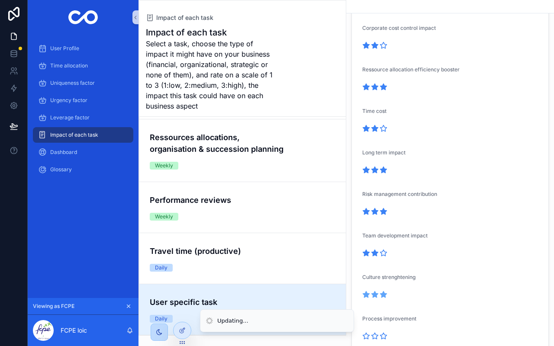
click at [386, 294] on icon "scrollable content" at bounding box center [384, 295] width 6 height 6
click at [385, 294] on icon "scrollable content" at bounding box center [384, 296] width 6 height 6
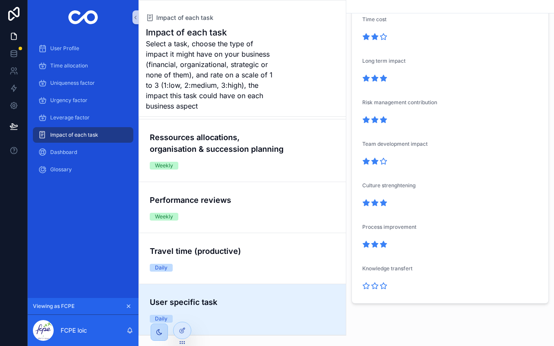
scroll to position [203, 0]
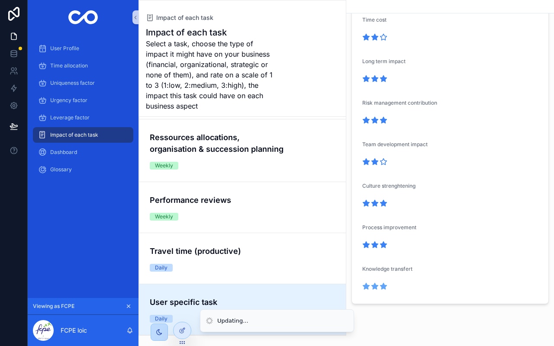
click at [385, 288] on icon "scrollable content" at bounding box center [384, 287] width 6 height 6
click at [87, 148] on div "Dashboard" at bounding box center [83, 153] width 90 height 14
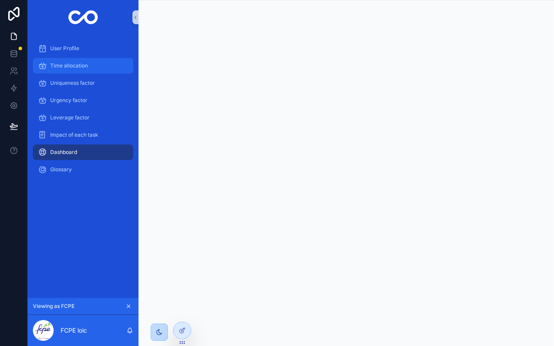
click at [87, 64] on div "Time allocation" at bounding box center [83, 66] width 90 height 14
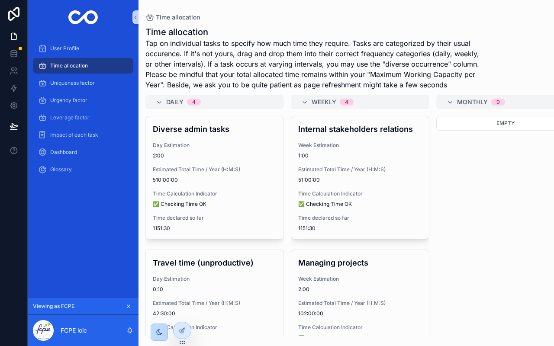
click at [447, 61] on span "Tap on individual tasks to specify how much time they require. Tasks are catego…" at bounding box center [314, 64] width 337 height 52
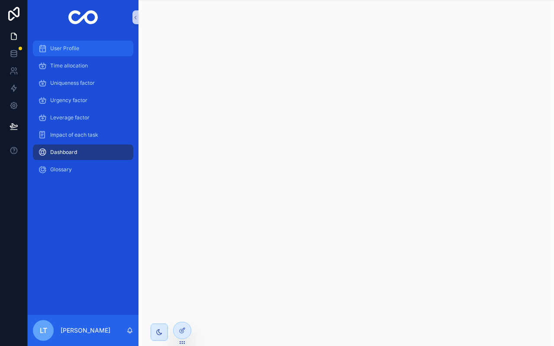
click at [85, 46] on div "User Profile" at bounding box center [83, 49] width 90 height 14
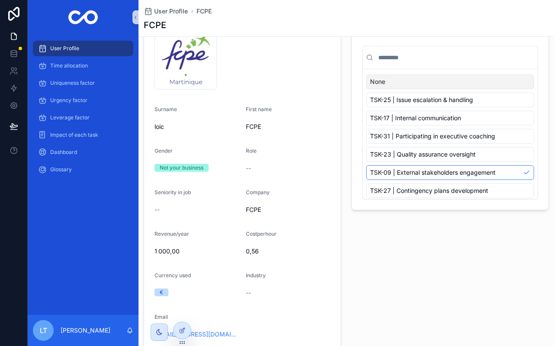
scroll to position [50, 0]
click at [89, 68] on div "Time allocation" at bounding box center [83, 66] width 90 height 14
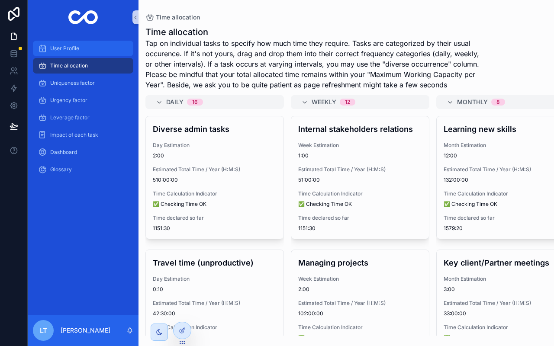
click at [95, 54] on div "User Profile" at bounding box center [83, 49] width 90 height 14
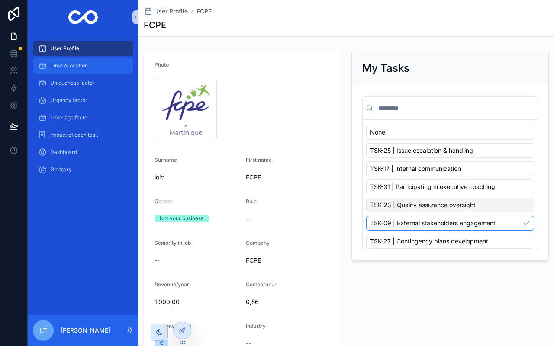
click at [97, 66] on div "Time allocation" at bounding box center [83, 66] width 90 height 14
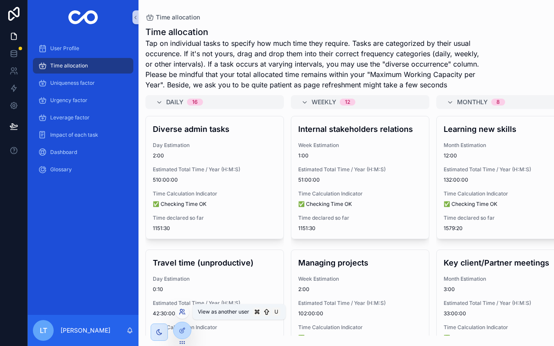
click at [183, 313] on icon at bounding box center [182, 312] width 7 height 7
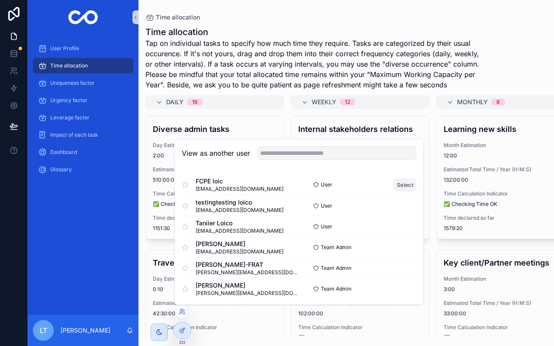
click at [407, 186] on button "Select" at bounding box center [405, 185] width 23 height 13
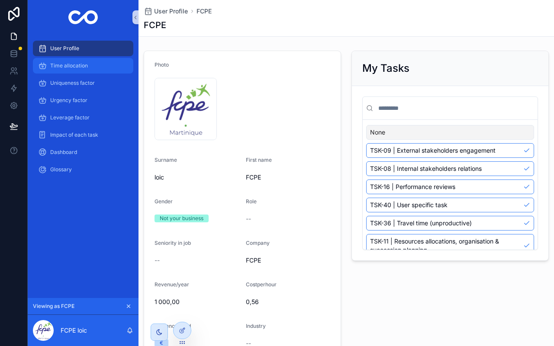
click at [82, 65] on span "Time allocation" at bounding box center [69, 65] width 38 height 7
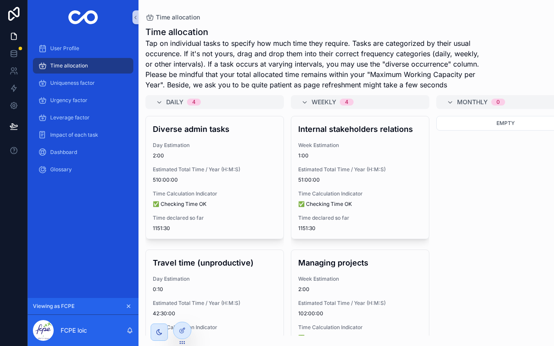
click at [351, 156] on span "1:00" at bounding box center [360, 155] width 124 height 7
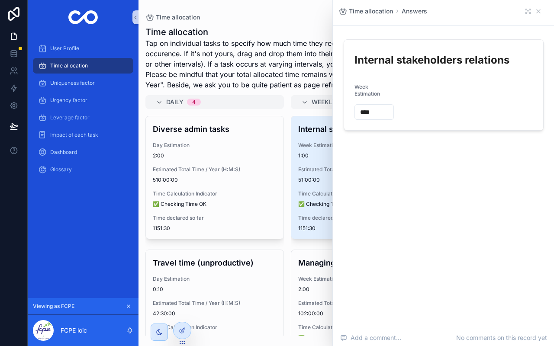
click at [362, 113] on input "****" at bounding box center [374, 112] width 39 height 12
click at [485, 219] on div "Time allocation Answers Internal stakeholders relations Week Estimation ****" at bounding box center [443, 164] width 221 height 329
type input "****"
click at [541, 10] on icon "scrollable content" at bounding box center [538, 11] width 7 height 7
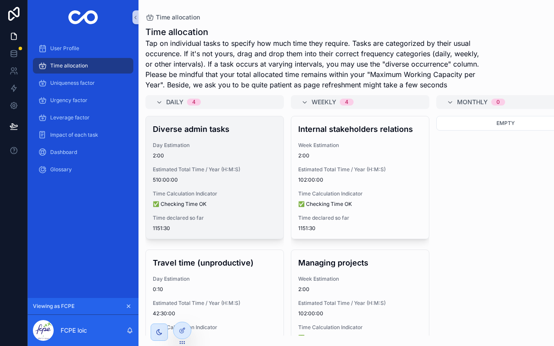
click at [173, 155] on span "2:00" at bounding box center [215, 155] width 124 height 7
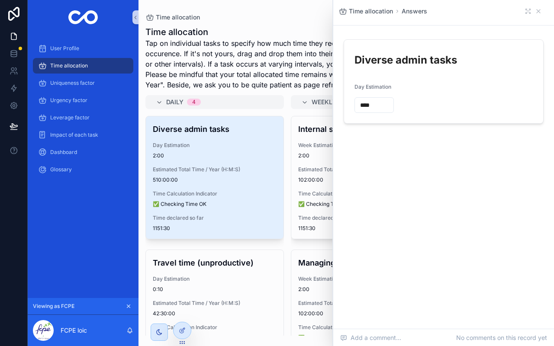
click at [362, 106] on input "****" at bounding box center [374, 105] width 39 height 12
type input "****"
click at [539, 13] on icon "scrollable content" at bounding box center [538, 11] width 7 height 7
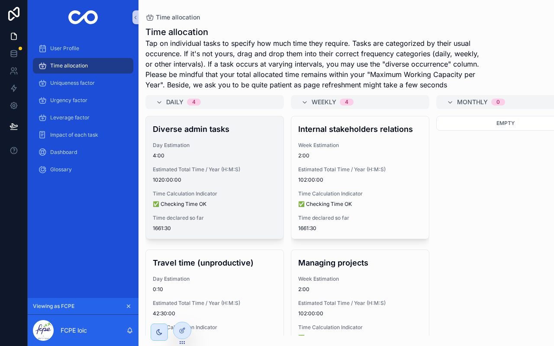
click at [181, 156] on span "4:00" at bounding box center [215, 155] width 124 height 7
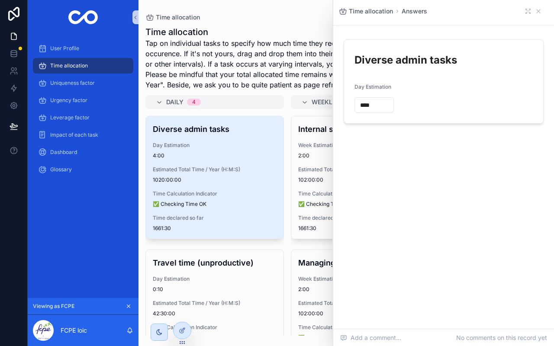
click at [362, 105] on input "****" at bounding box center [374, 105] width 39 height 12
click at [424, 157] on div "Time allocation Answers Diverse admin tasks Day Estimation ****" at bounding box center [443, 91] width 221 height 183
type input "****"
click at [541, 11] on icon "scrollable content" at bounding box center [538, 11] width 7 height 7
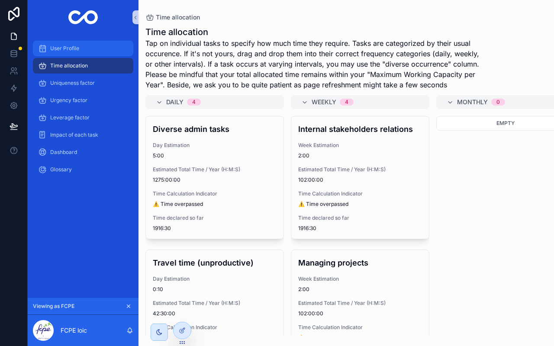
click at [104, 52] on div "User Profile" at bounding box center [83, 49] width 90 height 14
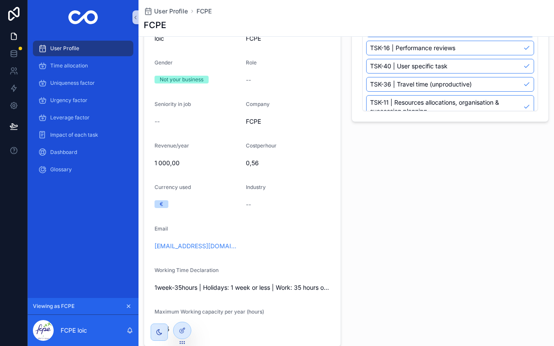
scroll to position [199, 0]
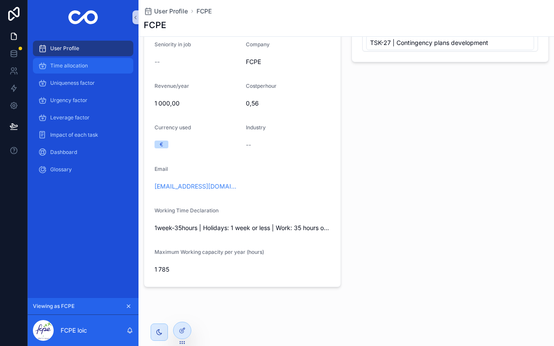
click at [79, 62] on span "Time allocation" at bounding box center [69, 65] width 38 height 7
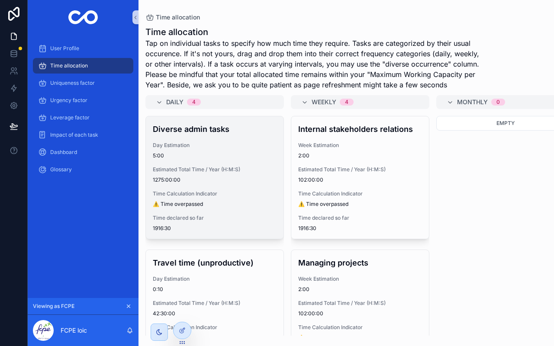
click at [181, 154] on span "5:00" at bounding box center [215, 155] width 124 height 7
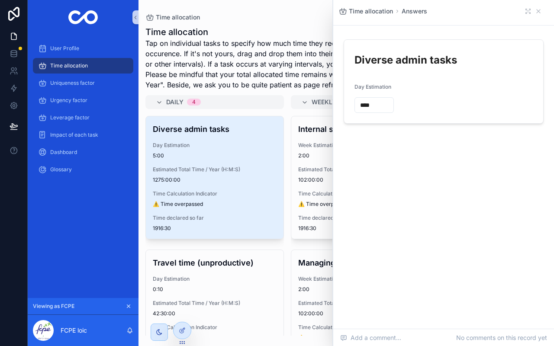
click at [363, 107] on input "****" at bounding box center [374, 105] width 39 height 12
type input "****"
click at [540, 13] on icon "scrollable content" at bounding box center [538, 11] width 3 height 3
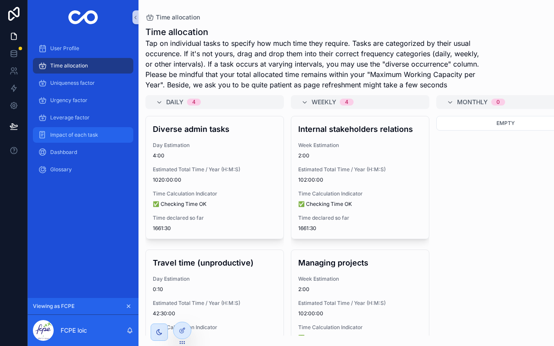
click at [71, 138] on span "Impact of each task" at bounding box center [74, 135] width 48 height 7
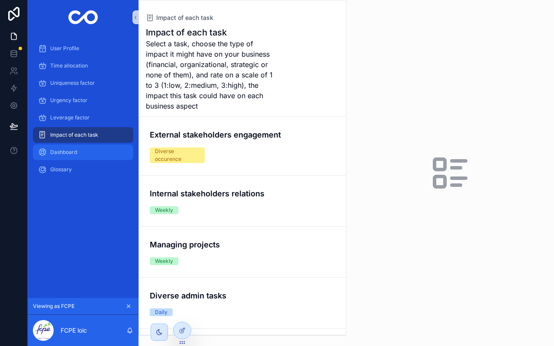
click at [71, 152] on span "Dashboard" at bounding box center [63, 152] width 27 height 7
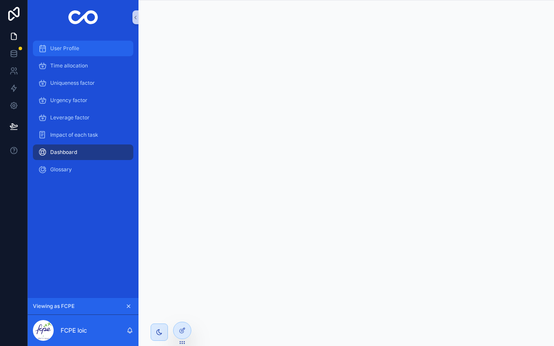
click at [77, 50] on span "User Profile" at bounding box center [64, 48] width 29 height 7
